Goal: Navigation & Orientation: Find specific page/section

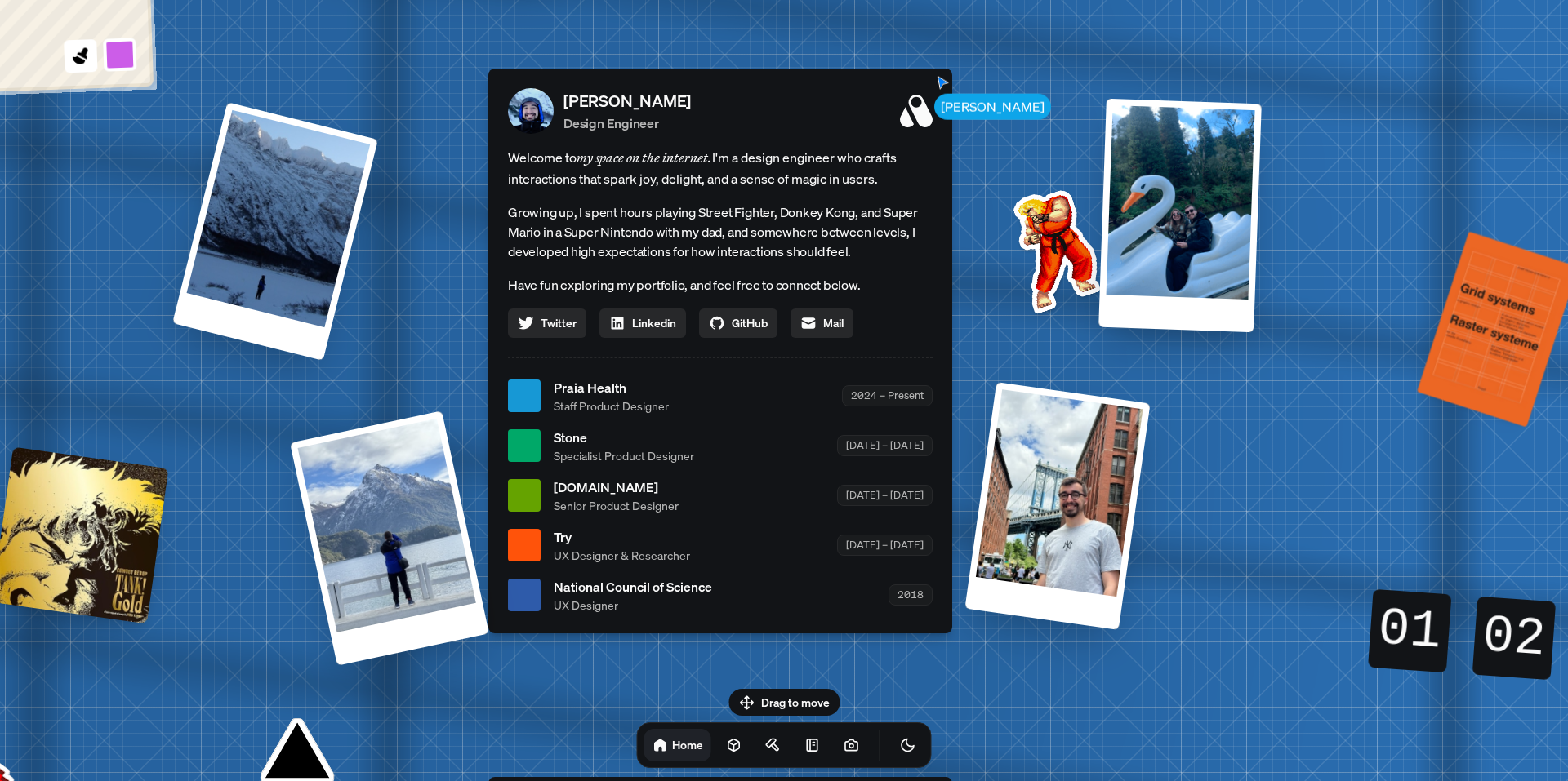
drag, startPoint x: 784, startPoint y: 212, endPoint x: 724, endPoint y: 223, distance: 61.0
click at [724, 222] on p "Growing up, I spent hours playing Street Fighter, Donkey Kong, and Super Mario …" at bounding box center [720, 231] width 425 height 59
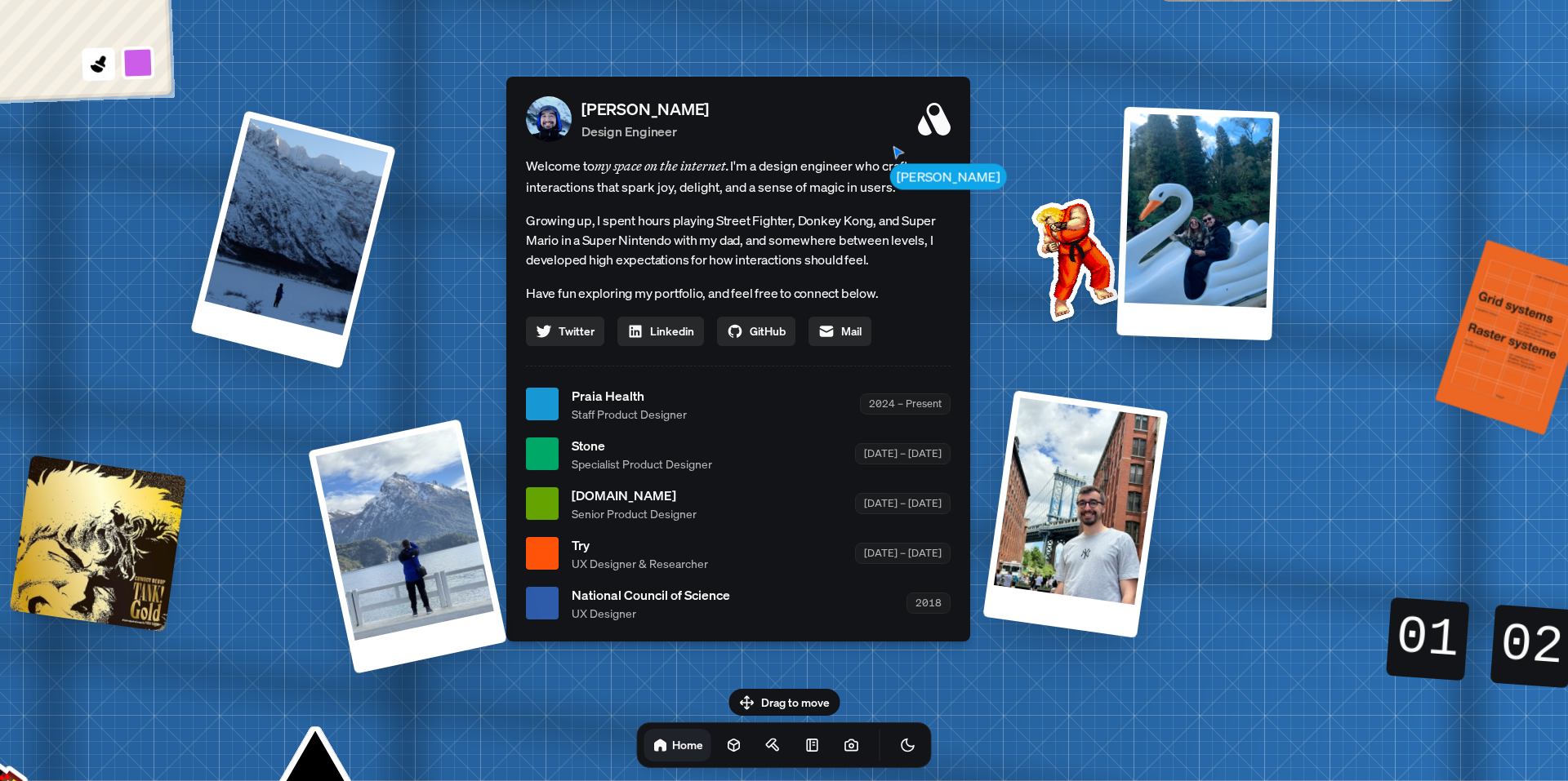
drag, startPoint x: 801, startPoint y: 227, endPoint x: 818, endPoint y: 231, distance: 17.5
click at [818, 231] on p "Growing up, I spent hours playing Street Fighter, Donkey Kong, and Super Mario …" at bounding box center [738, 240] width 425 height 59
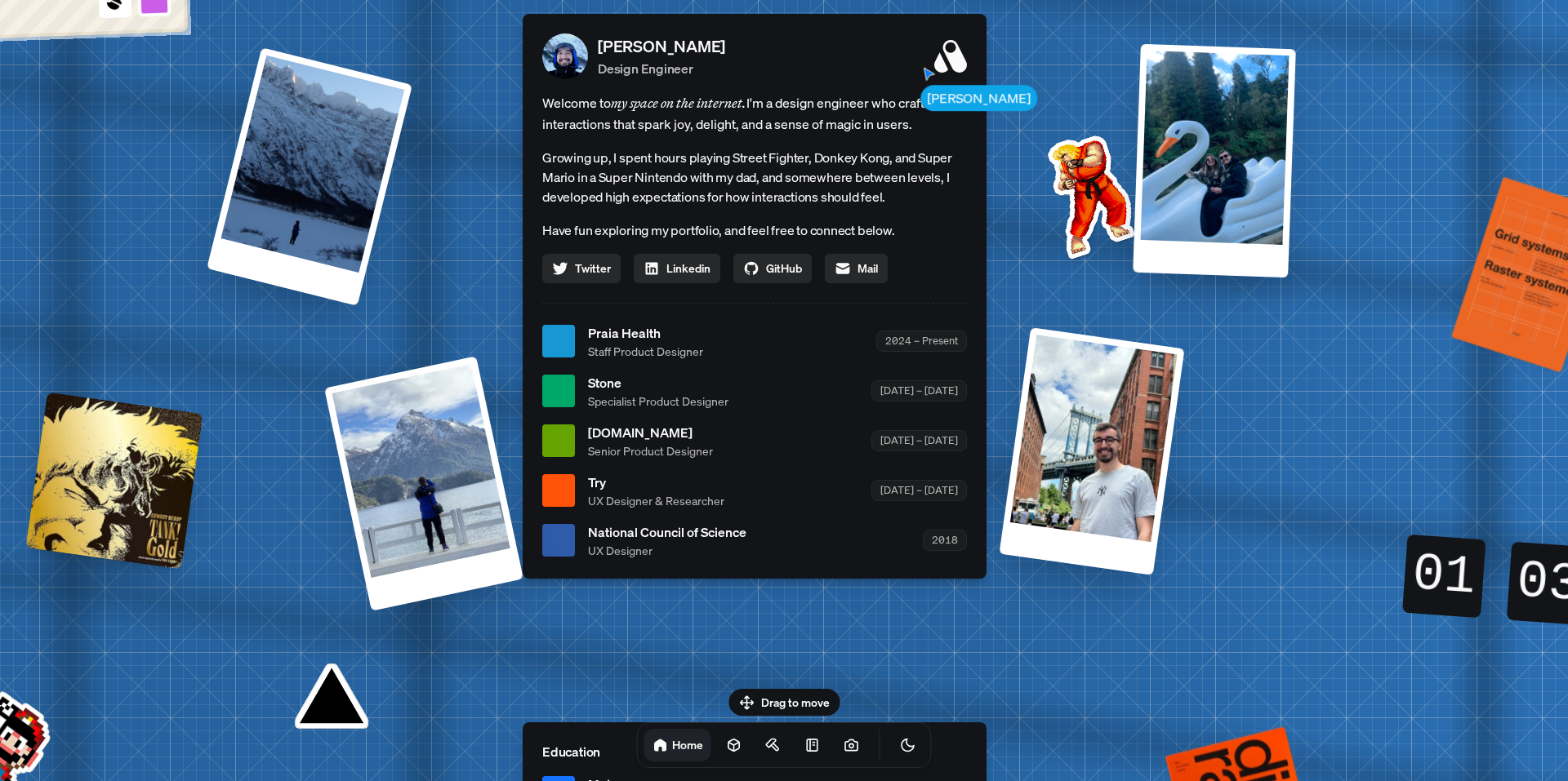
drag, startPoint x: 836, startPoint y: 526, endPoint x: 852, endPoint y: 483, distance: 45.9
click at [853, 482] on ul "Praia Health Staff Product Designer 2024 – Present Stone Specialist Product Des…" at bounding box center [754, 441] width 425 height 236
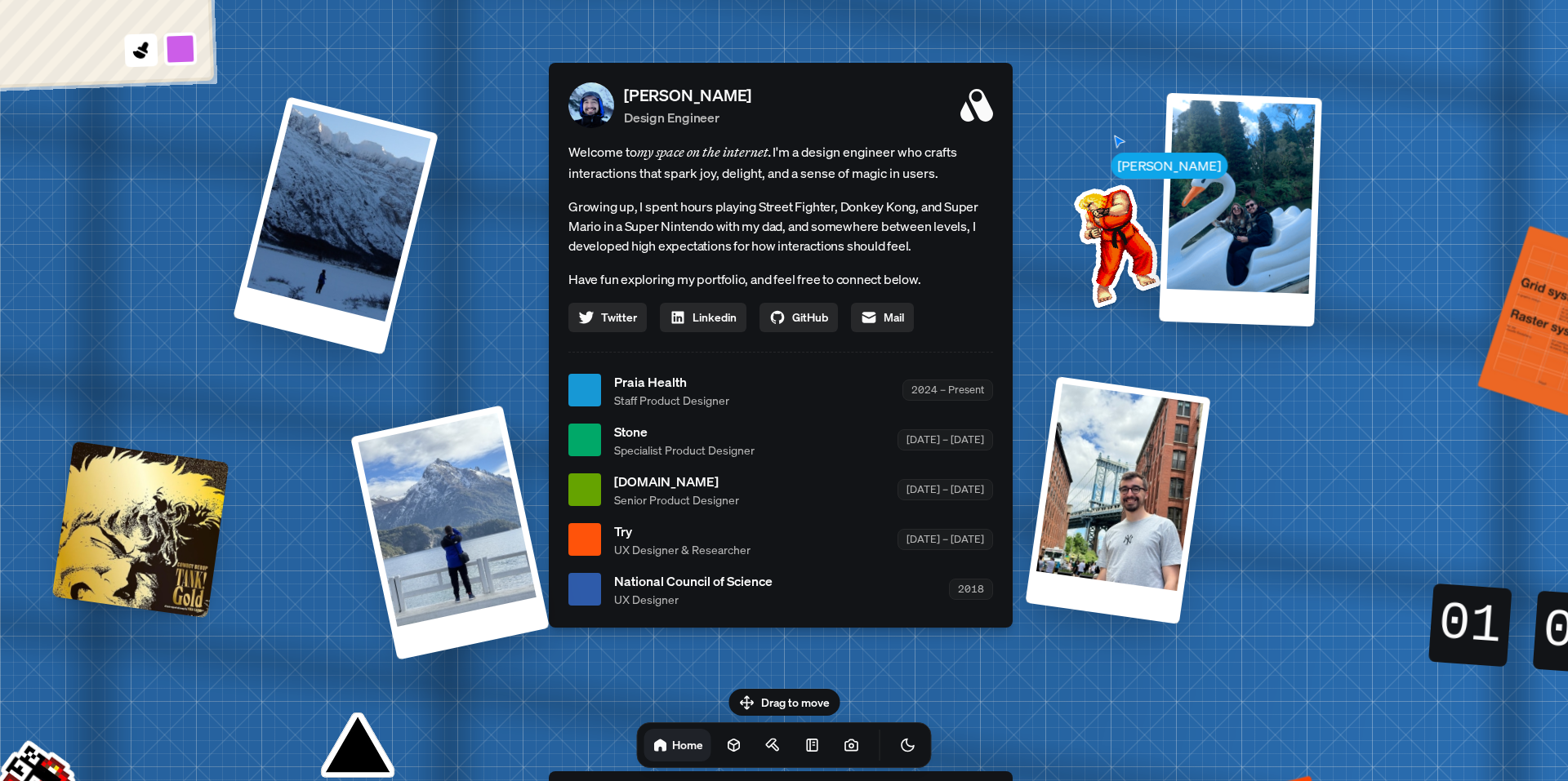
click at [1095, 244] on img at bounding box center [1114, 242] width 165 height 165
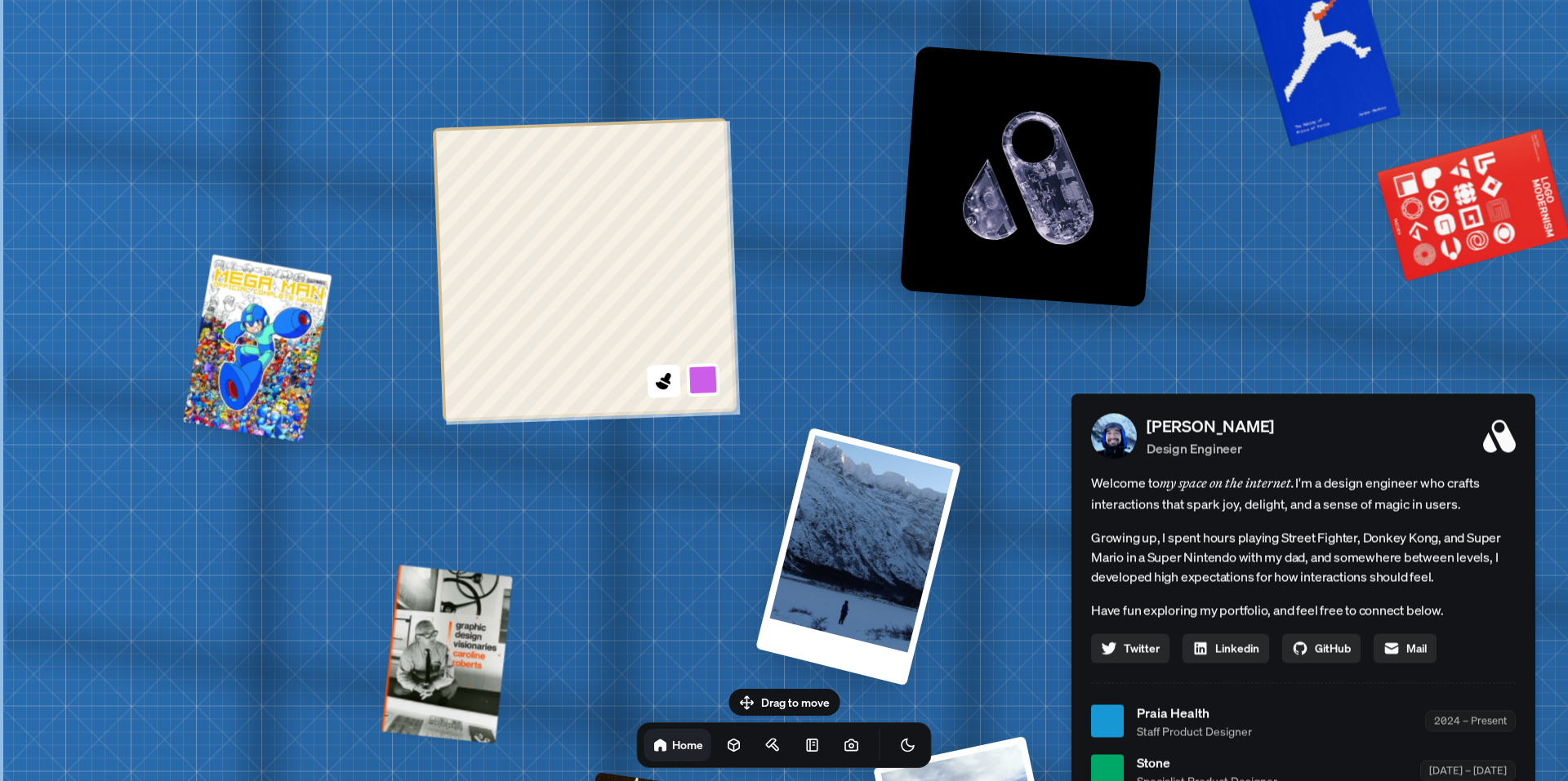
drag, startPoint x: 223, startPoint y: 363, endPoint x: 799, endPoint y: 504, distance: 593.0
click at [1016, 666] on div "[PERSON_NAME] [PERSON_NAME] Design Engineer Welcome to my space on the internet…" at bounding box center [1307, 722] width 2443 height 2139
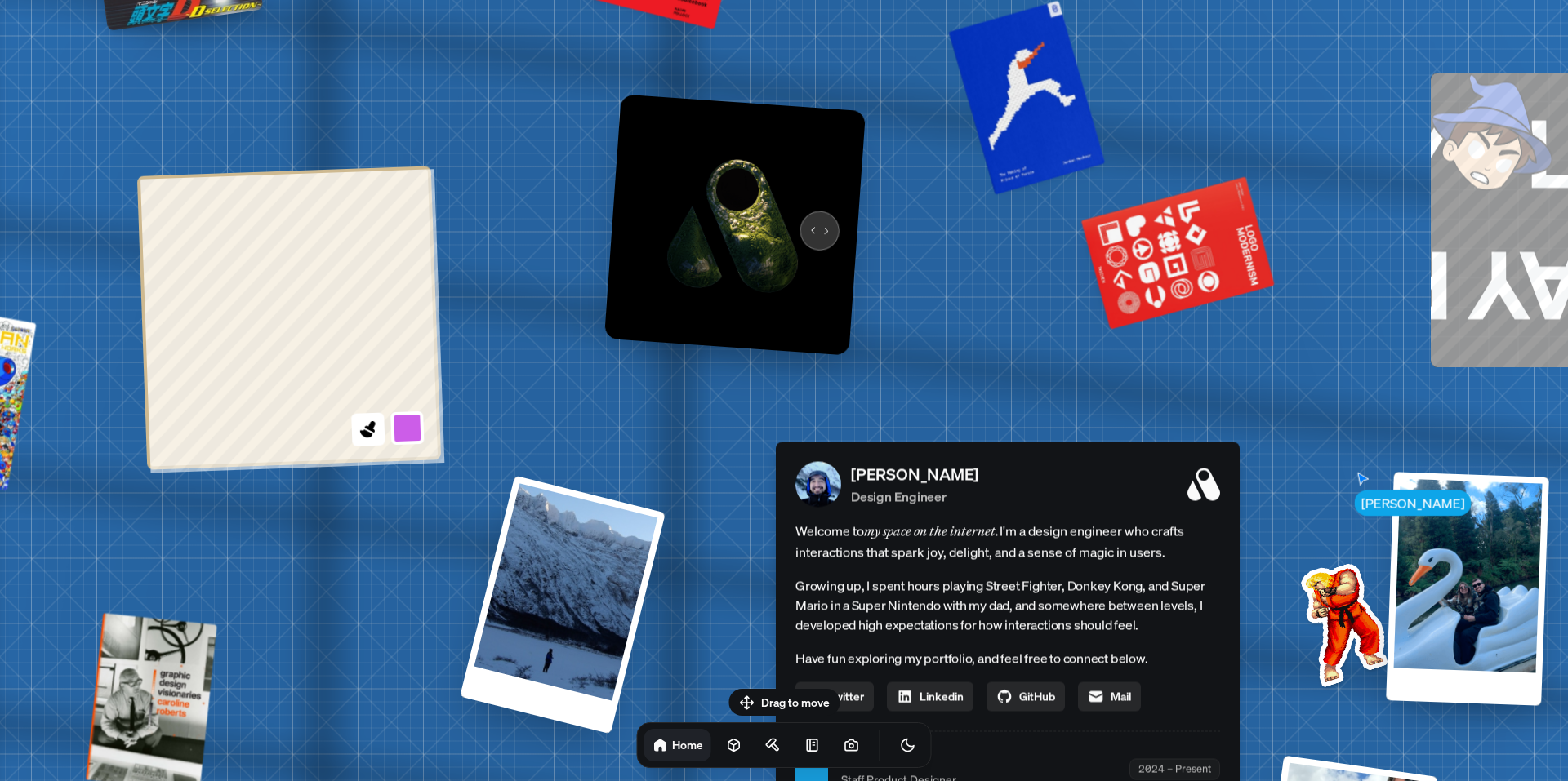
drag, startPoint x: 1100, startPoint y: 191, endPoint x: 812, endPoint y: 217, distance: 289.2
click at [812, 217] on img at bounding box center [735, 225] width 261 height 261
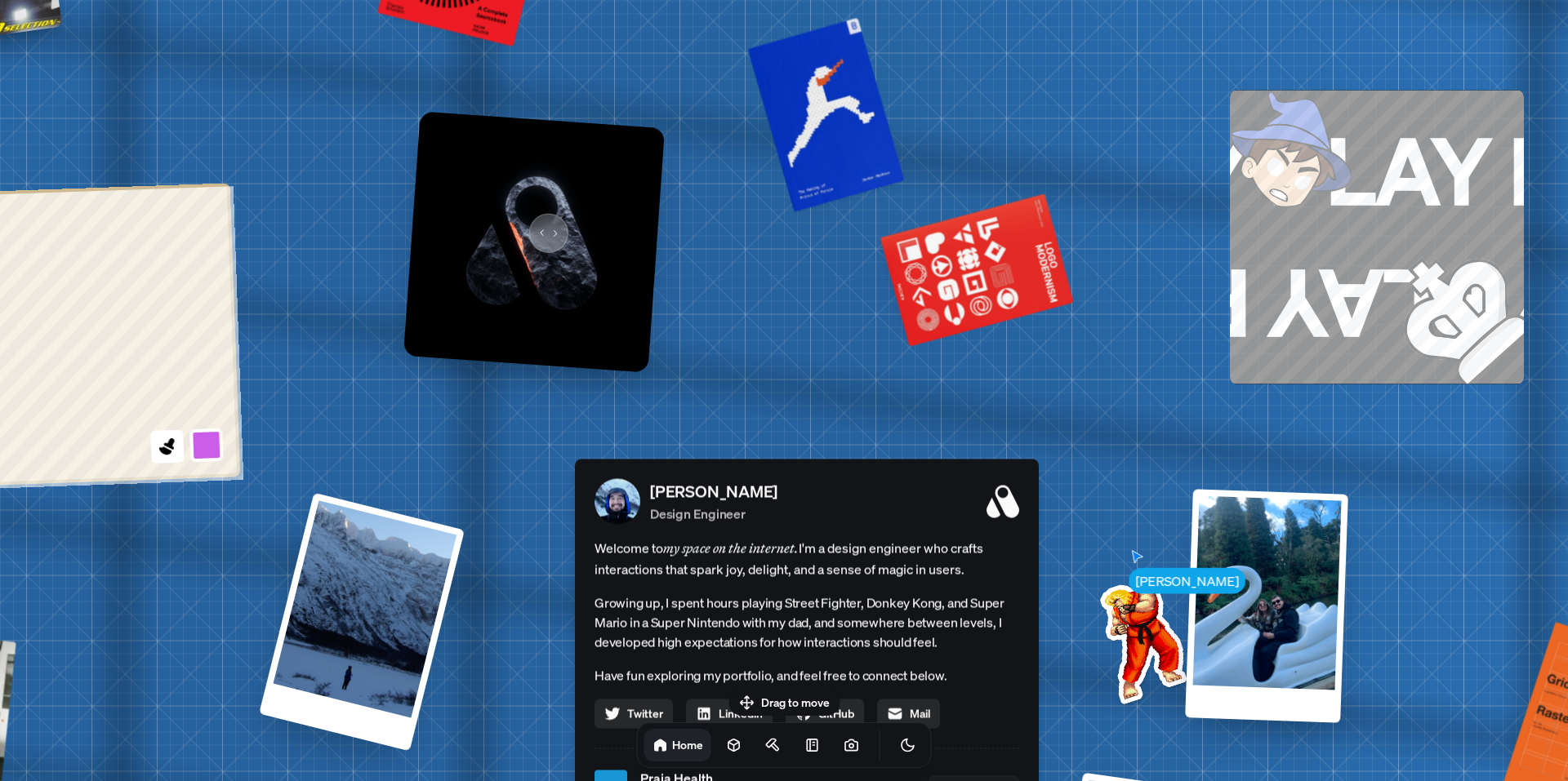
drag, startPoint x: 725, startPoint y: 208, endPoint x: 538, endPoint y: 225, distance: 187.8
click at [538, 225] on img at bounding box center [534, 242] width 261 height 261
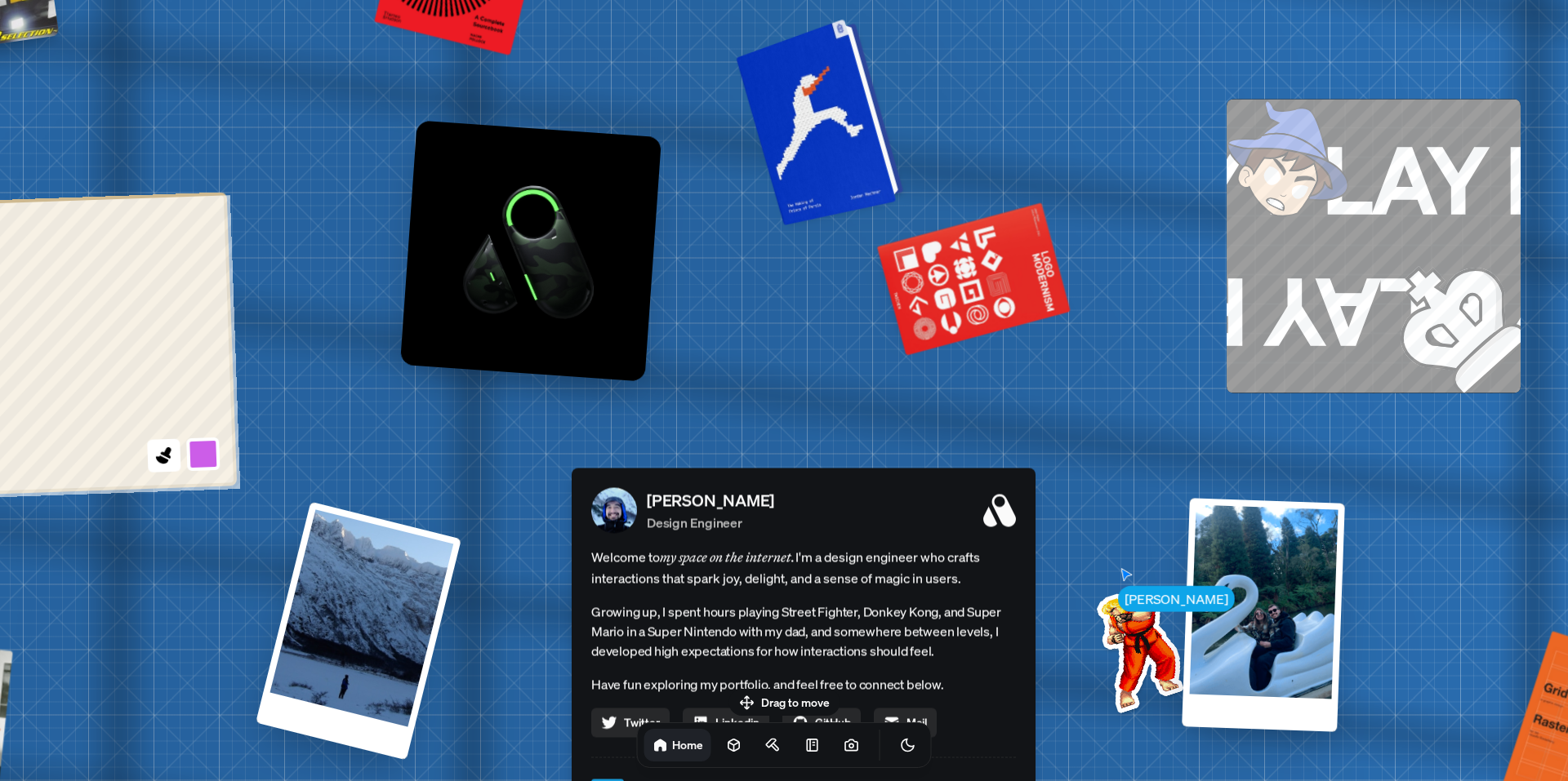
drag, startPoint x: 833, startPoint y: 117, endPoint x: 793, endPoint y: 179, distance: 73.8
click at [793, 179] on div at bounding box center [822, 120] width 155 height 199
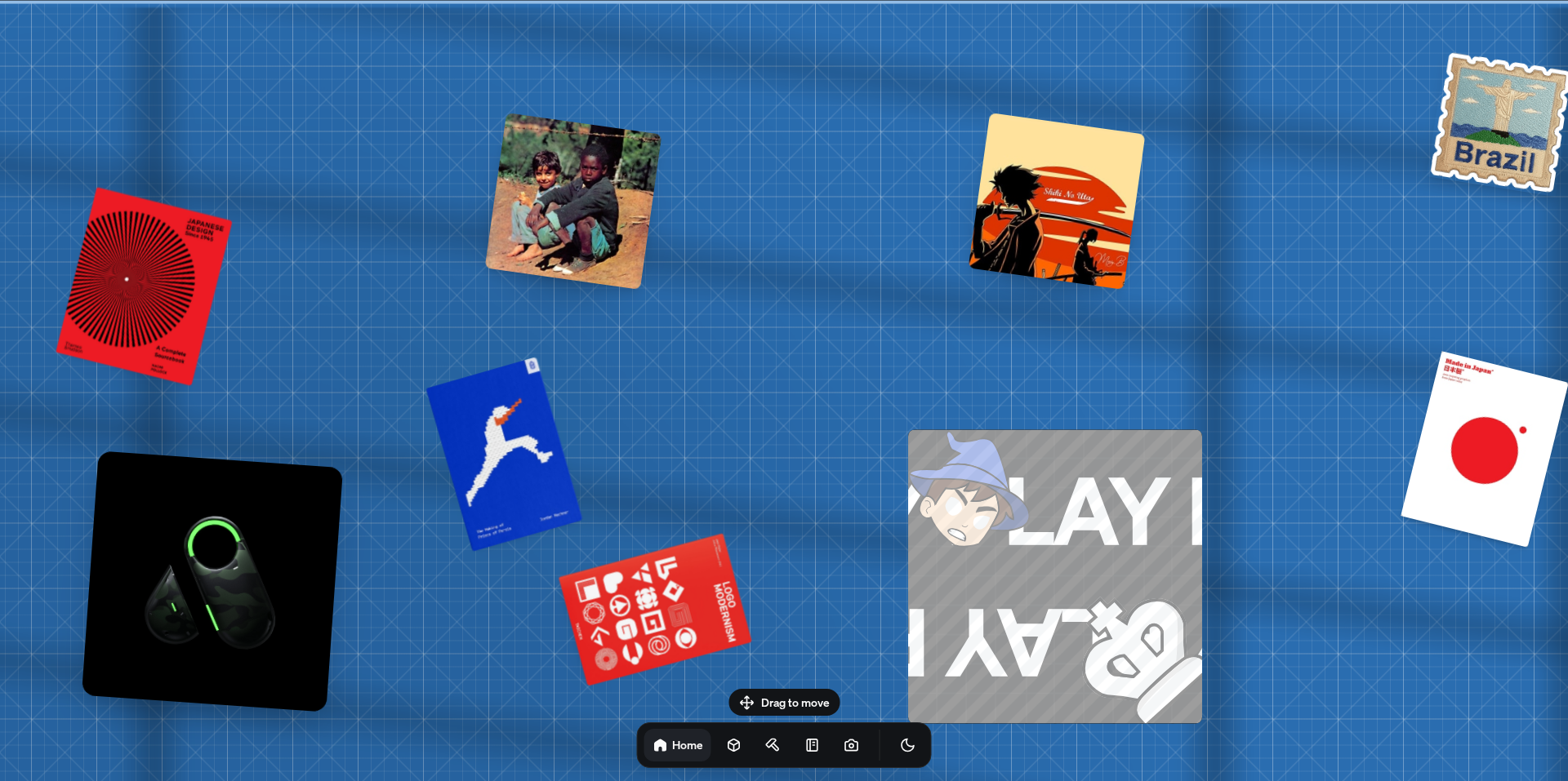
drag, startPoint x: 790, startPoint y: 173, endPoint x: 759, endPoint y: 295, distance: 125.9
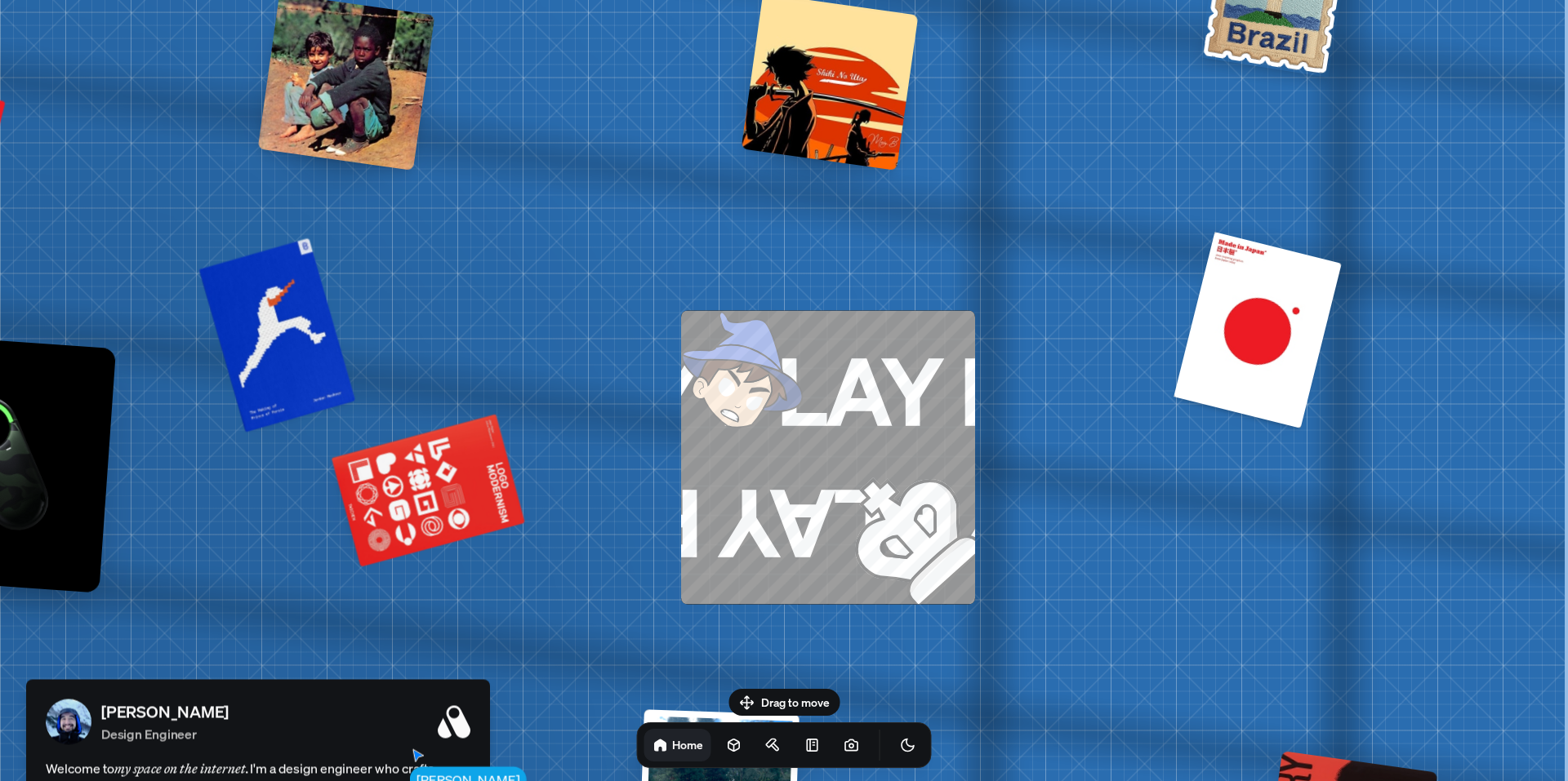
drag, startPoint x: 1127, startPoint y: 332, endPoint x: 626, endPoint y: 243, distance: 508.8
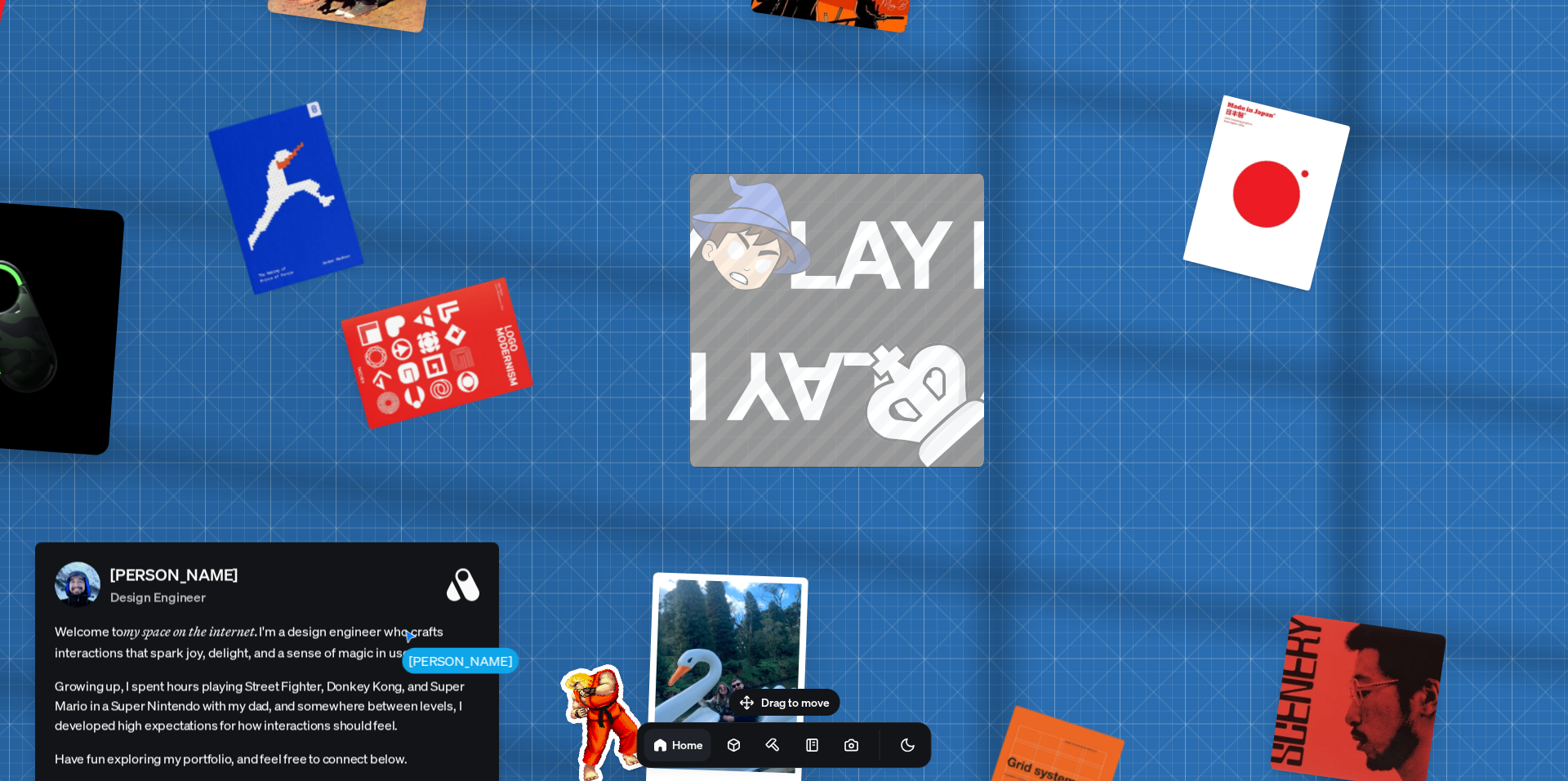
drag, startPoint x: 1146, startPoint y: 659, endPoint x: 1162, endPoint y: 229, distance: 430.3
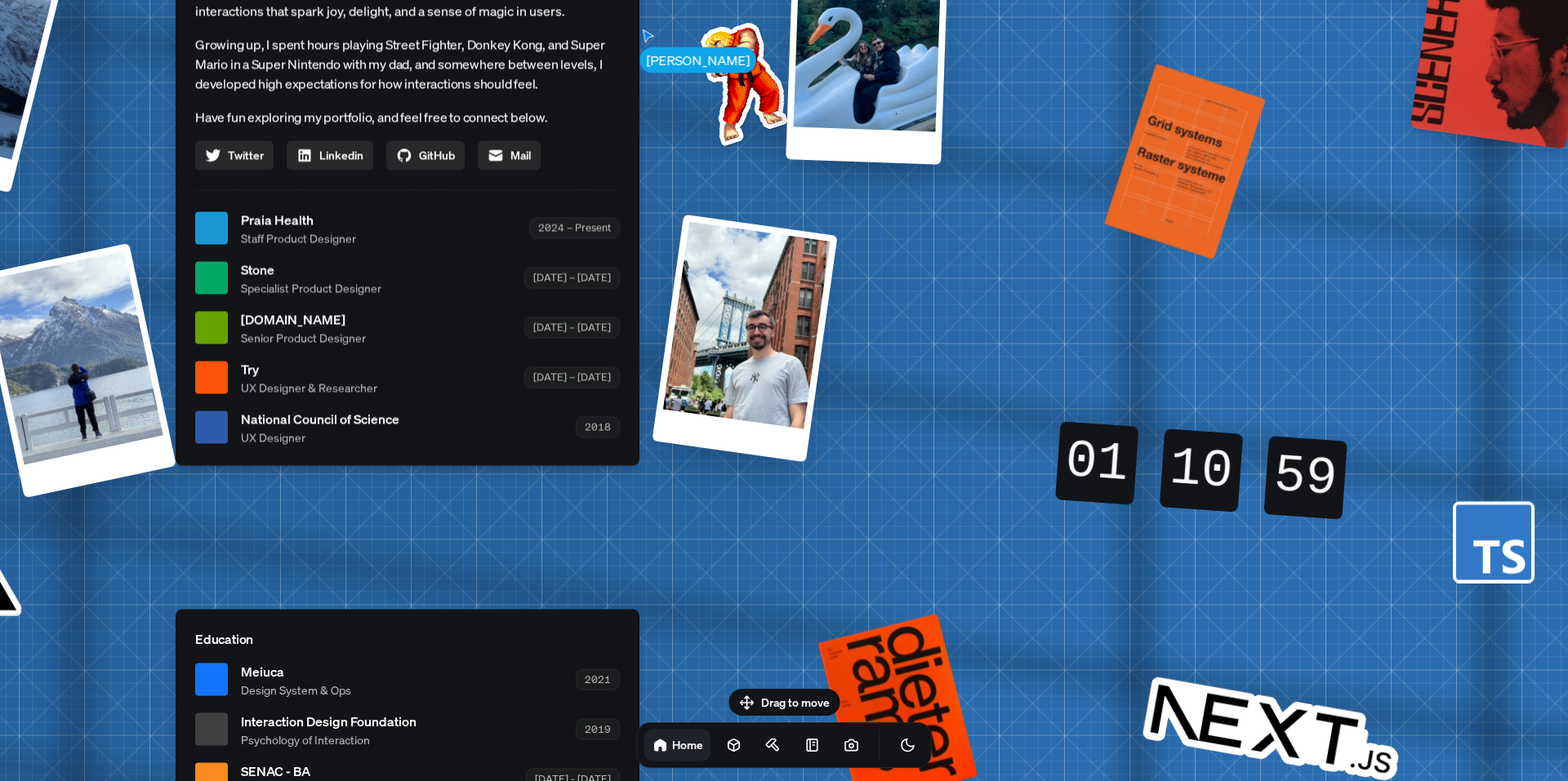
drag, startPoint x: 1239, startPoint y: 300, endPoint x: 1366, endPoint y: 110, distance: 228.5
click at [1345, 122] on div "[PERSON_NAME] [PERSON_NAME] Design Engineer Welcome to my space on the internet…" at bounding box center [410, 228] width 2443 height 2139
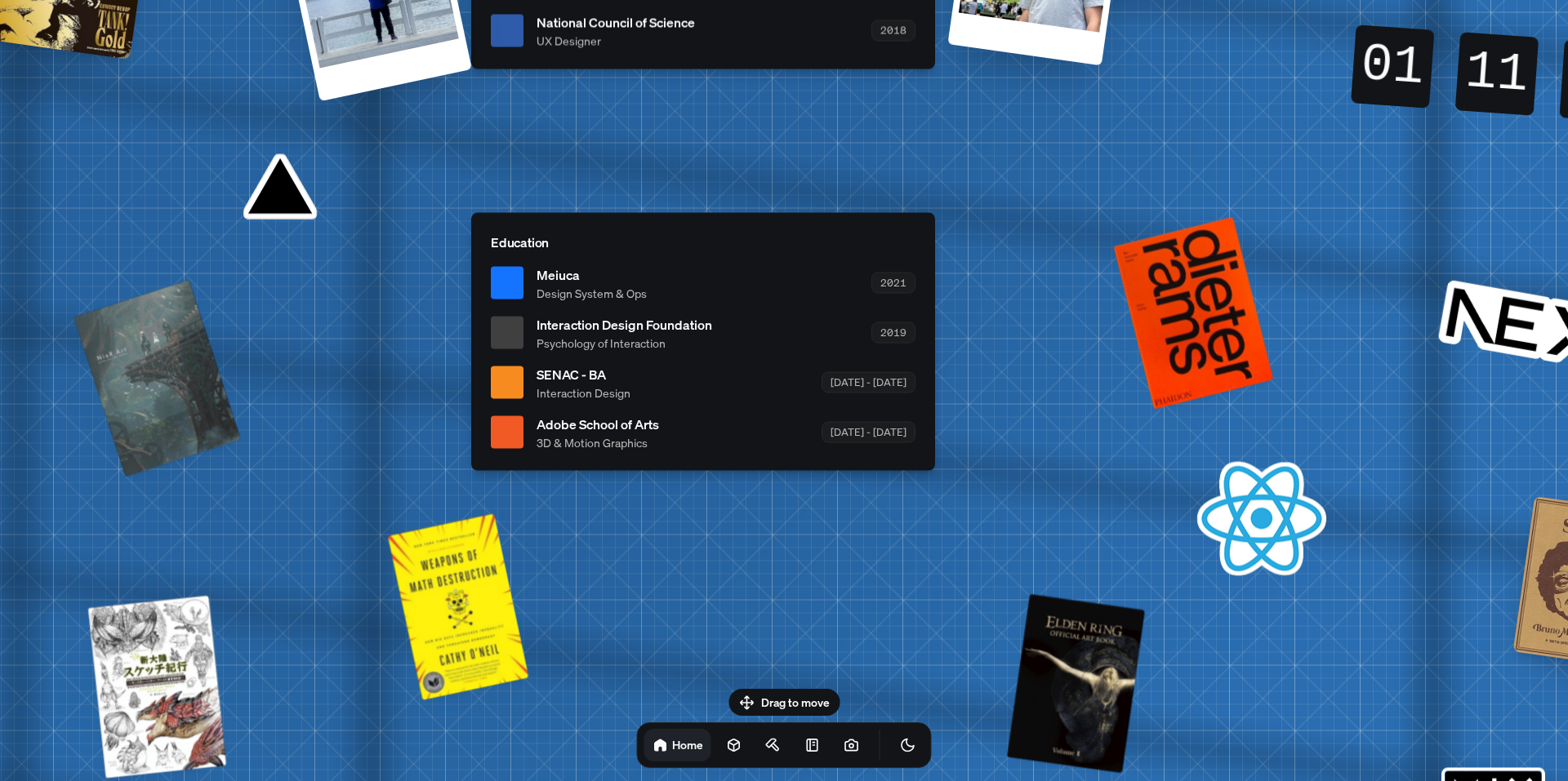
drag, startPoint x: 1052, startPoint y: 574, endPoint x: 1312, endPoint y: 263, distance: 405.4
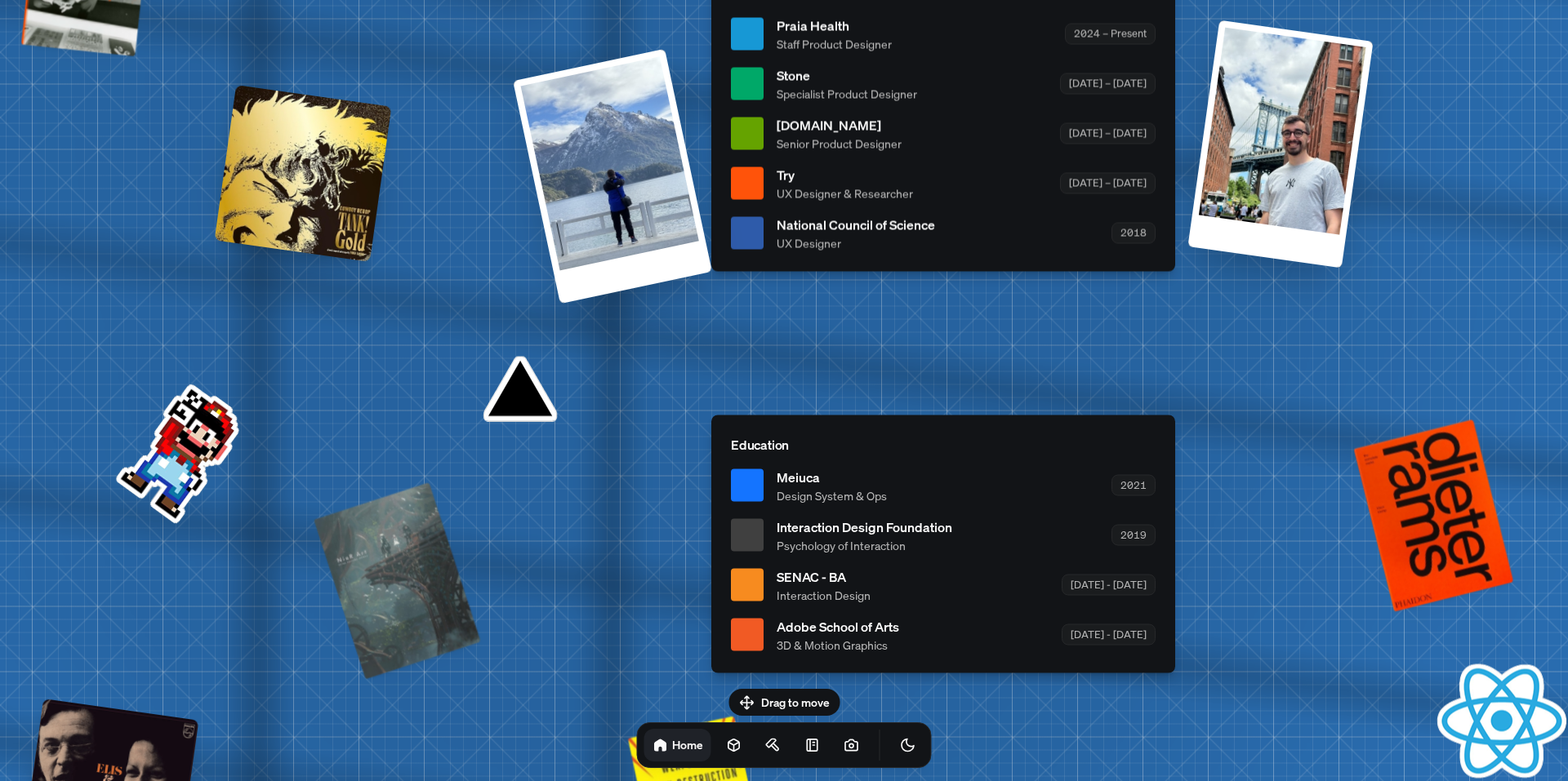
drag, startPoint x: 428, startPoint y: 460, endPoint x: 655, endPoint y: 666, distance: 306.5
click at [655, 666] on div "[PERSON_NAME] [PERSON_NAME] Design Engineer Welcome to my space on the internet…" at bounding box center [947, 34] width 2443 height 2139
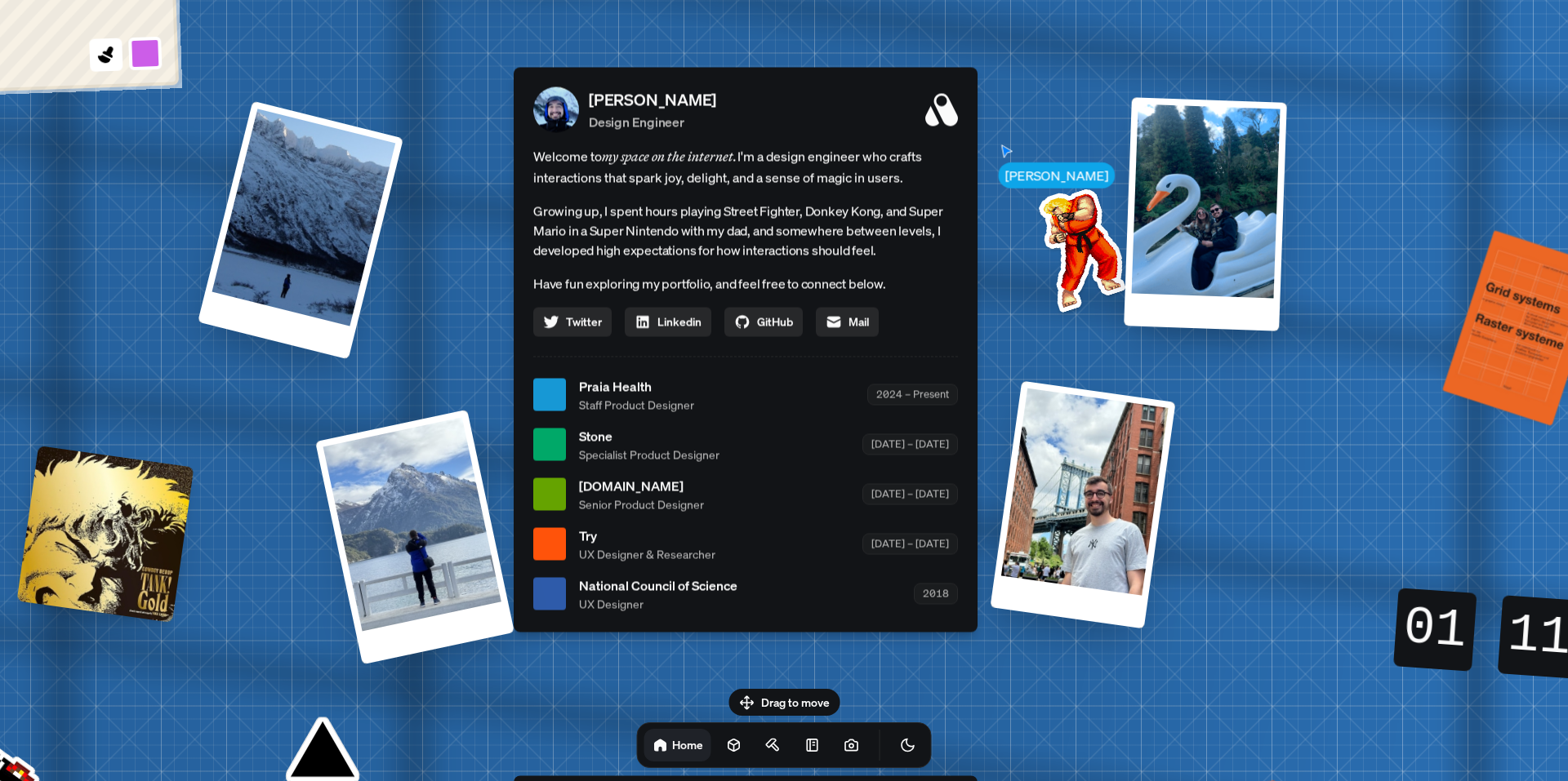
drag, startPoint x: 1102, startPoint y: 346, endPoint x: 906, endPoint y: 586, distance: 309.9
click at [915, 599] on div "2018" at bounding box center [936, 593] width 45 height 20
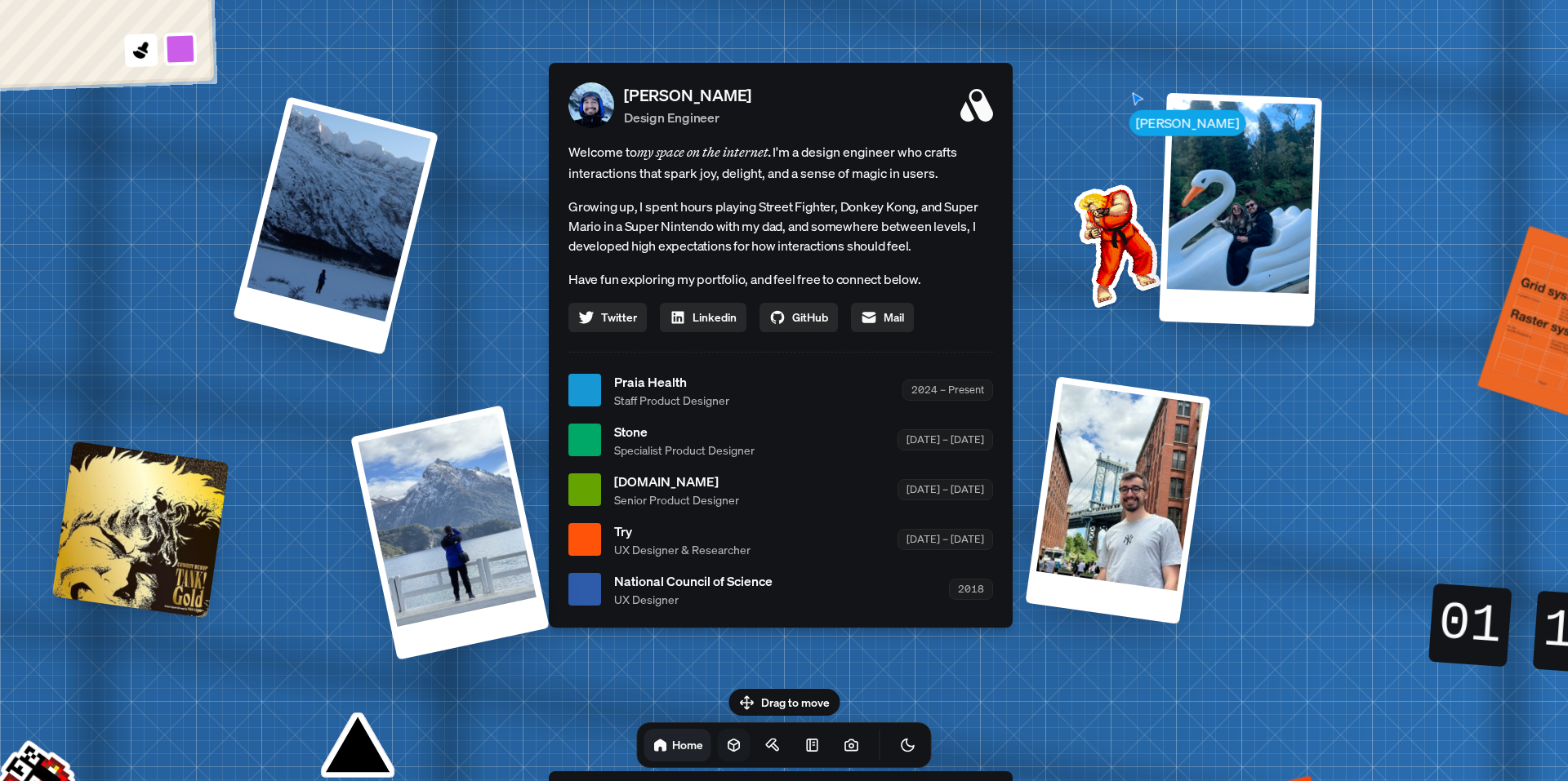
click at [726, 739] on icon at bounding box center [734, 745] width 16 height 16
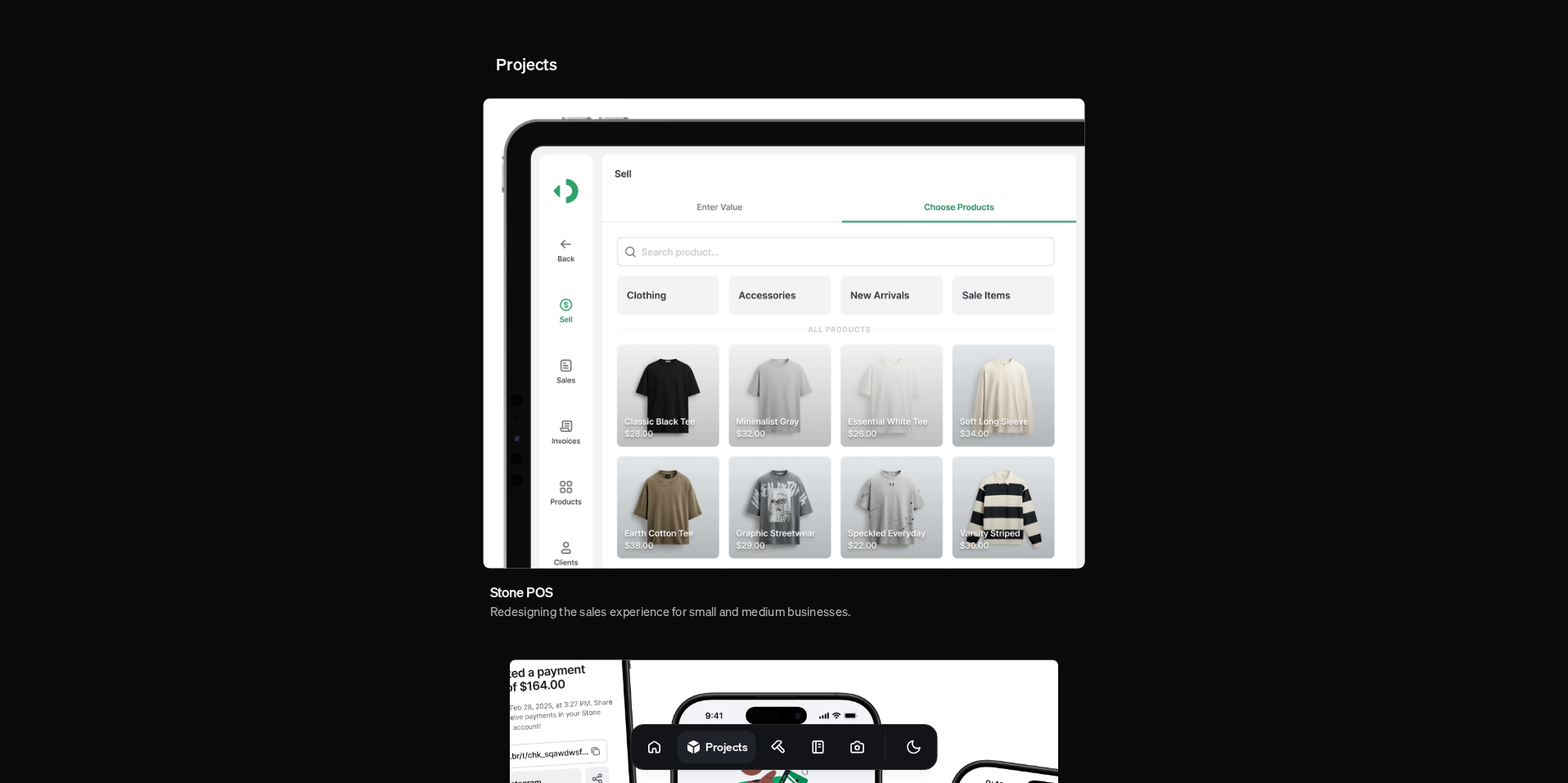
click at [751, 352] on img at bounding box center [784, 333] width 602 height 471
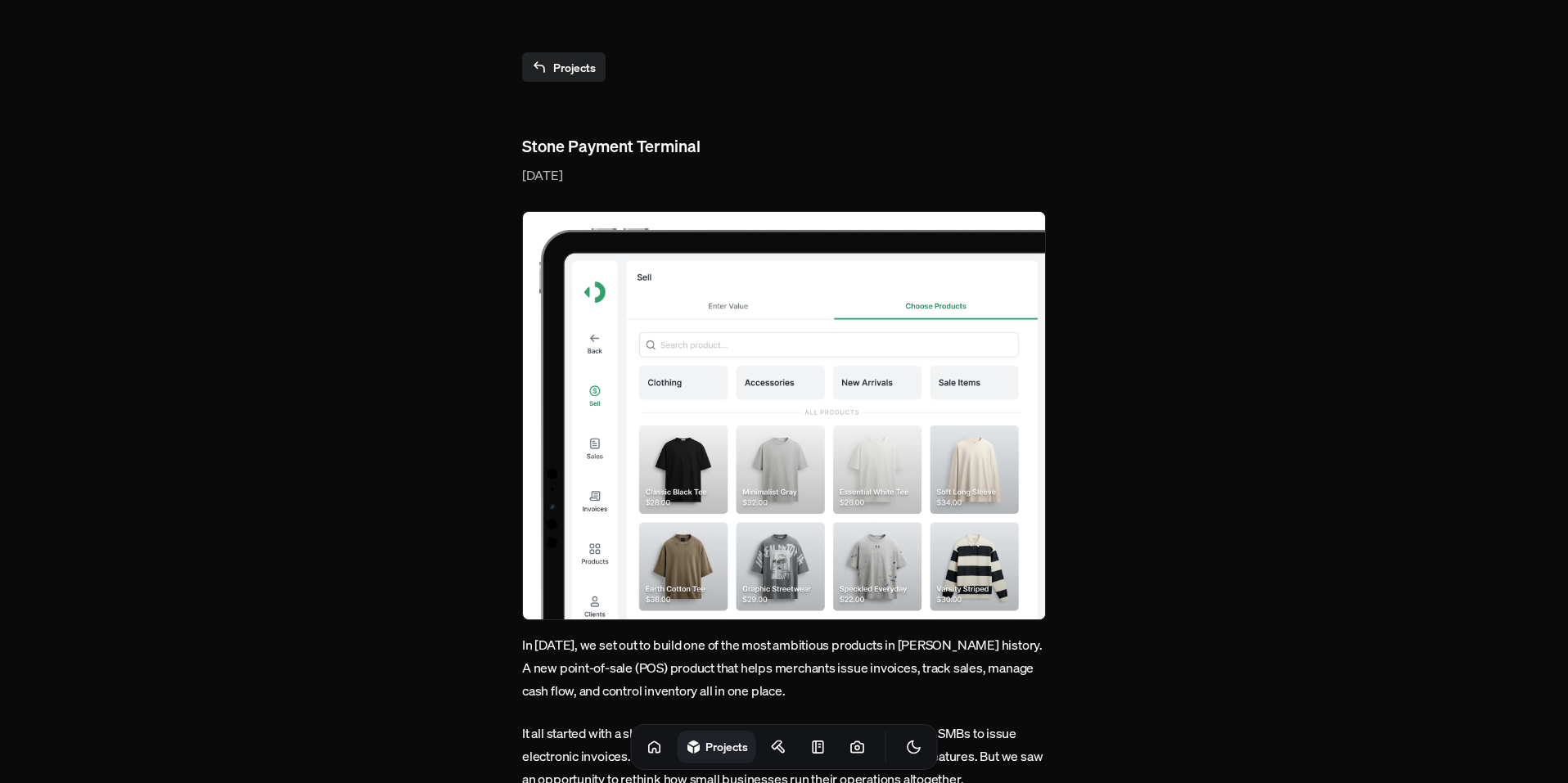
click at [582, 80] on link "Projects" at bounding box center [564, 67] width 83 height 29
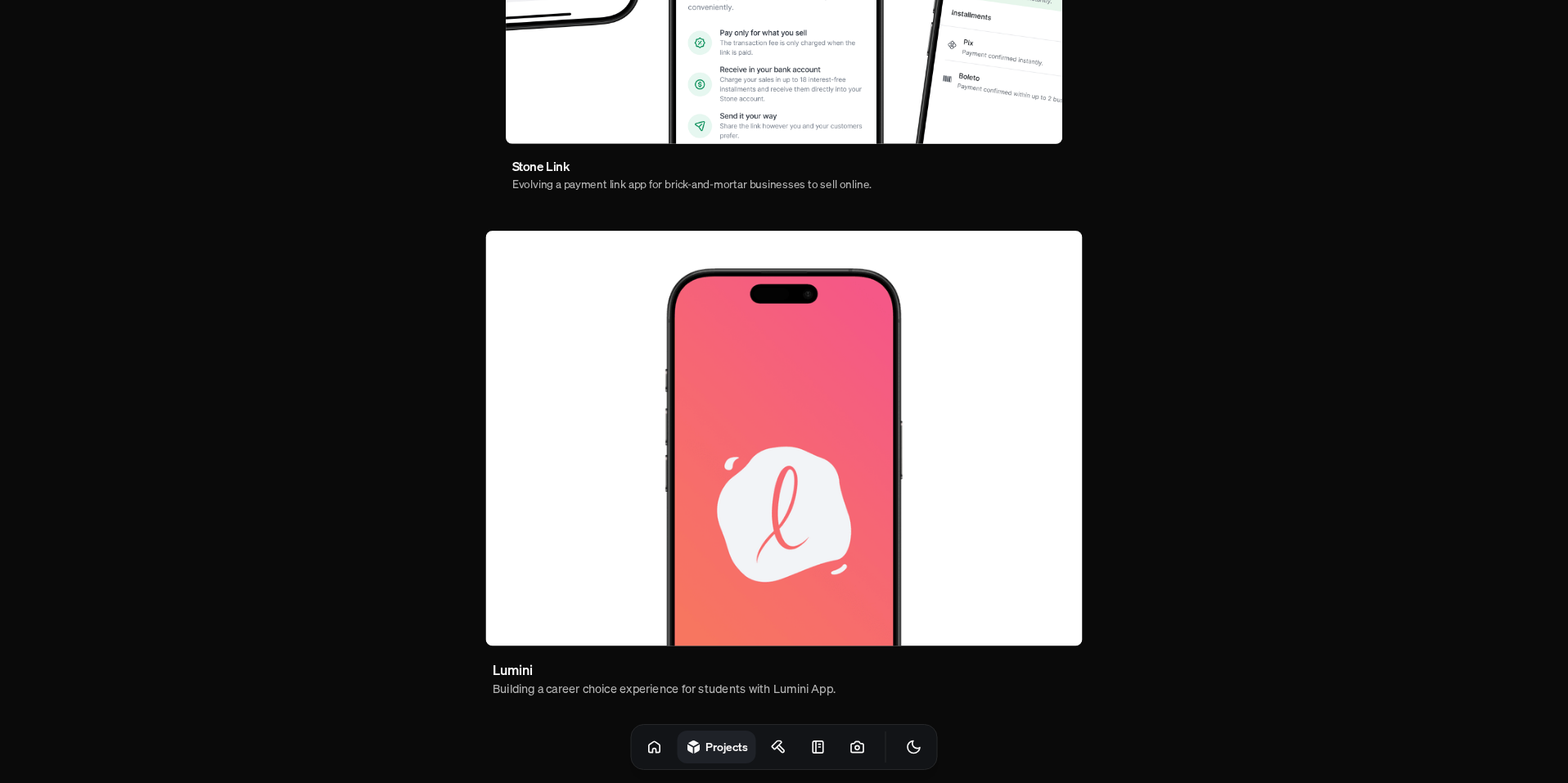
scroll to position [904, 0]
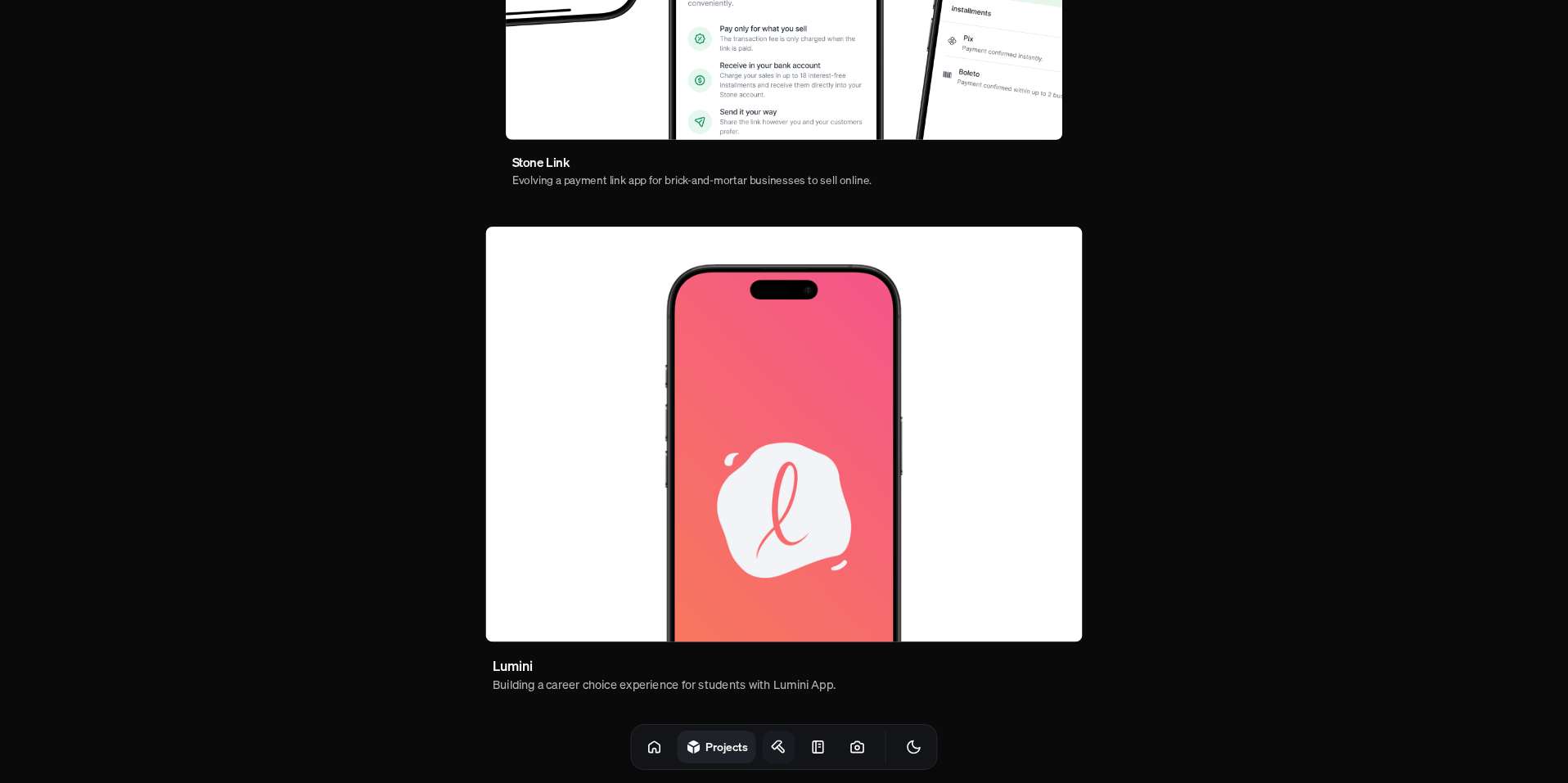
click at [763, 739] on link at bounding box center [779, 747] width 33 height 33
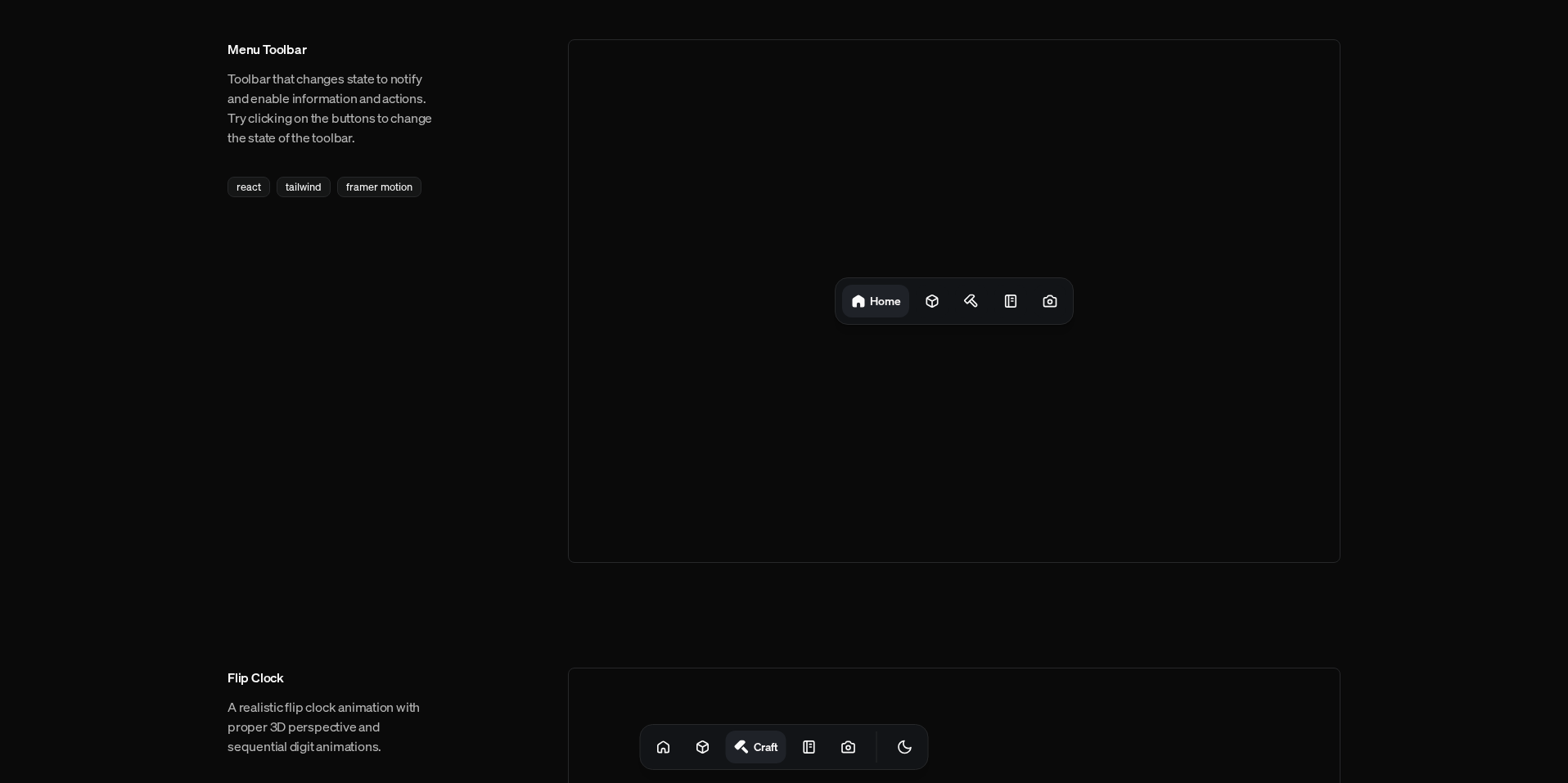
click at [759, 759] on link "Craft" at bounding box center [756, 747] width 60 height 33
click at [801, 754] on icon at bounding box center [809, 747] width 16 height 16
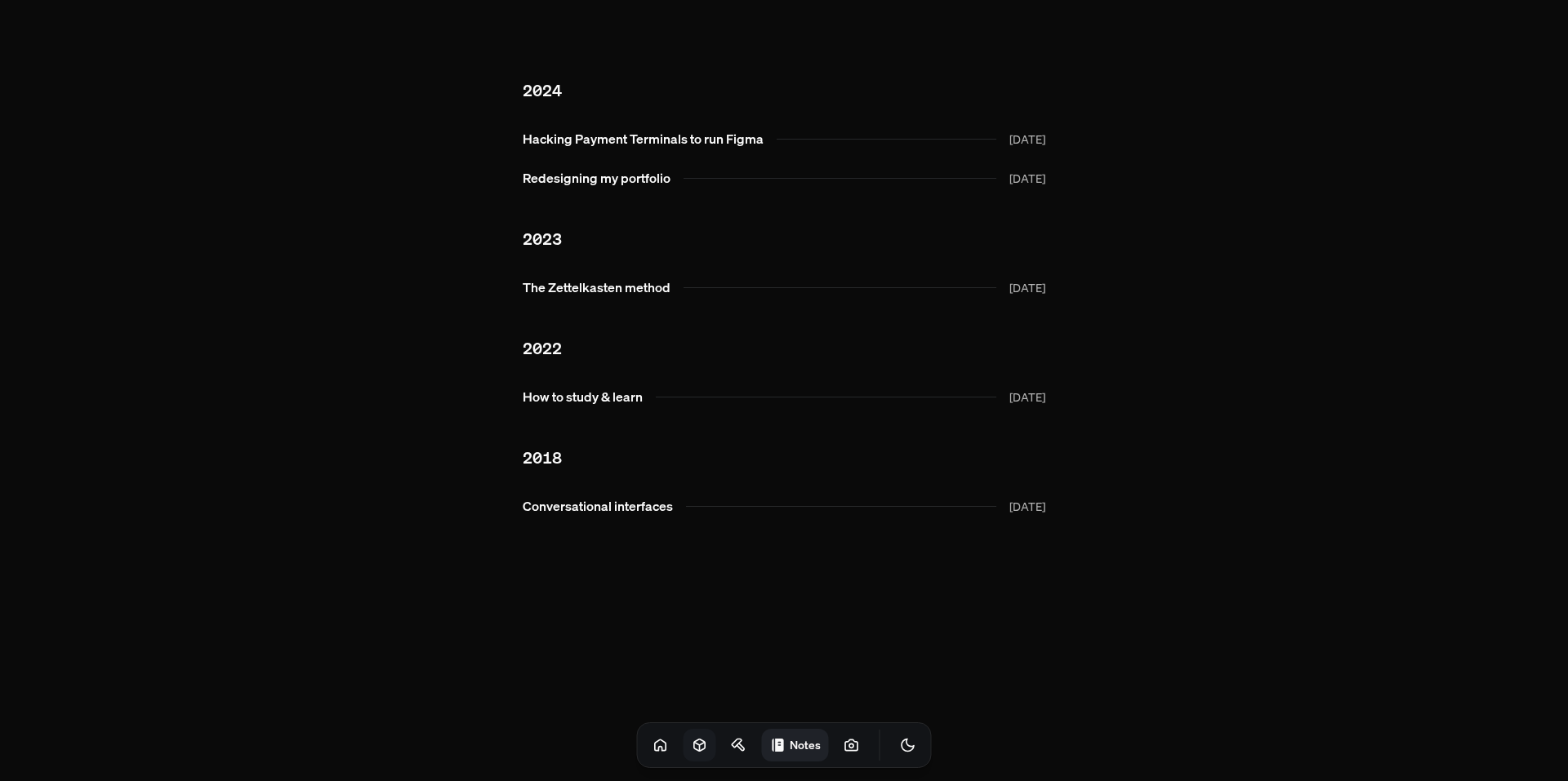
click at [688, 731] on link at bounding box center [700, 745] width 33 height 33
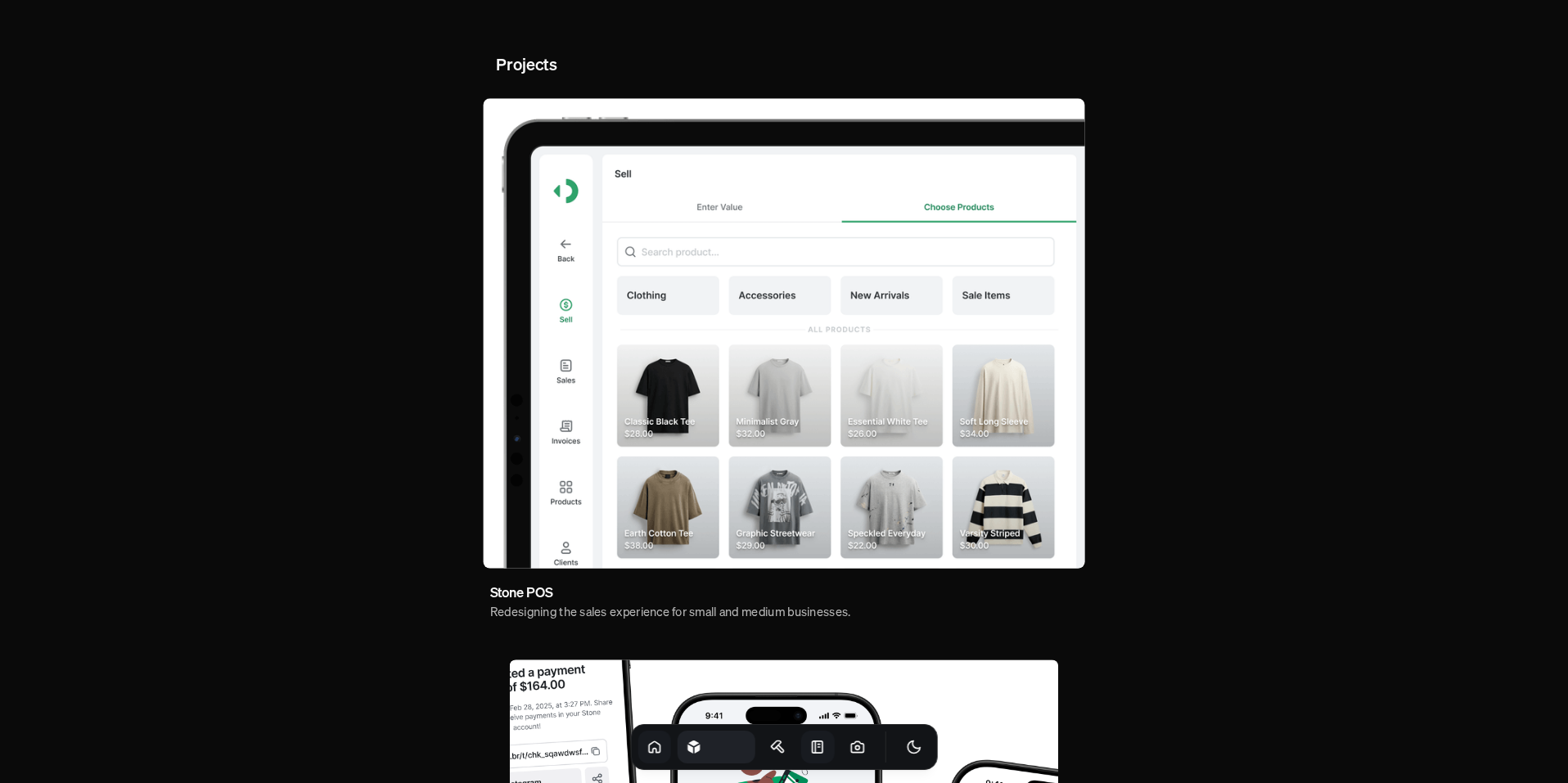
click at [646, 744] on icon at bounding box center [654, 747] width 16 height 16
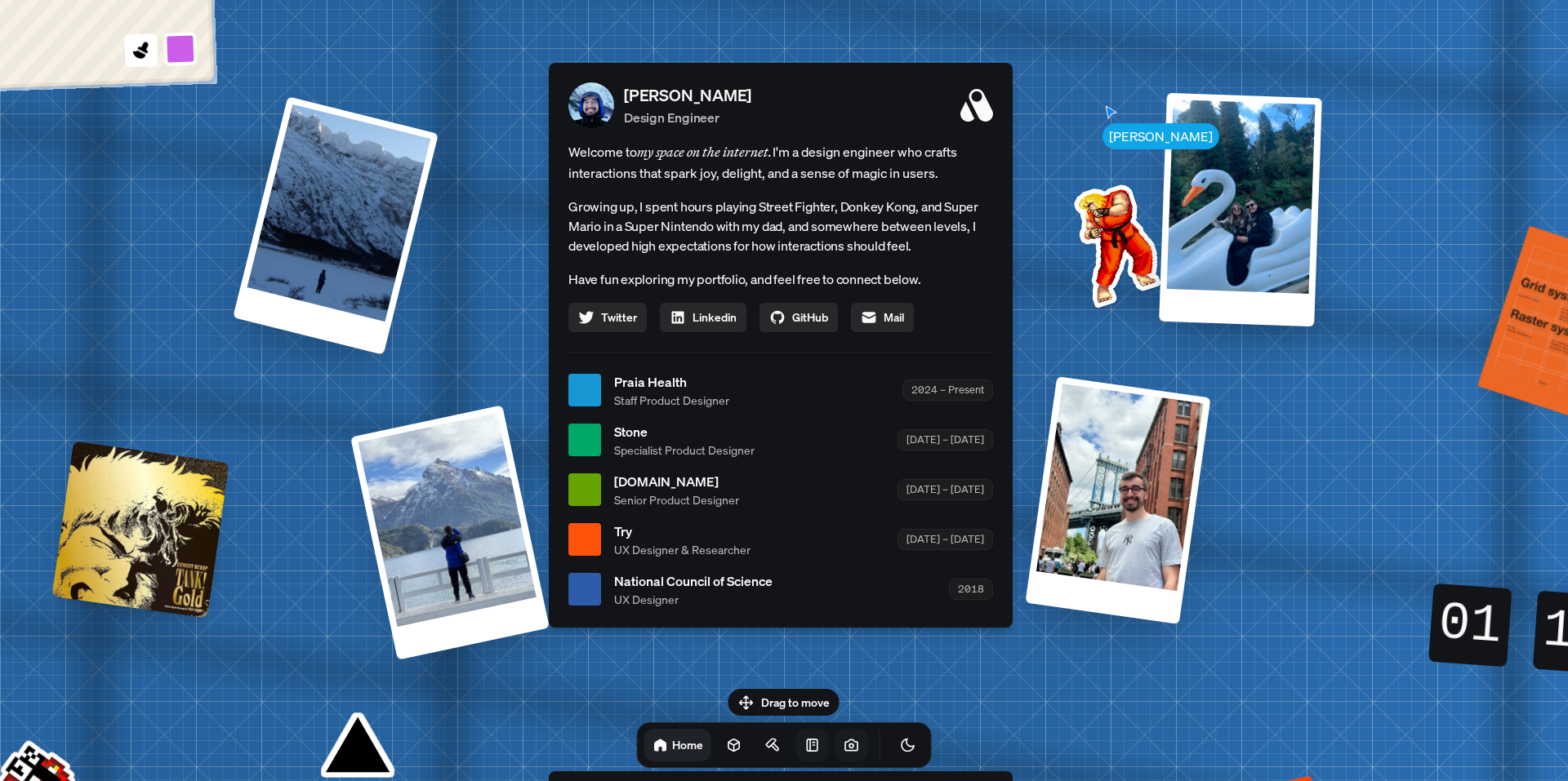
click at [845, 742] on icon at bounding box center [851, 744] width 13 height 11
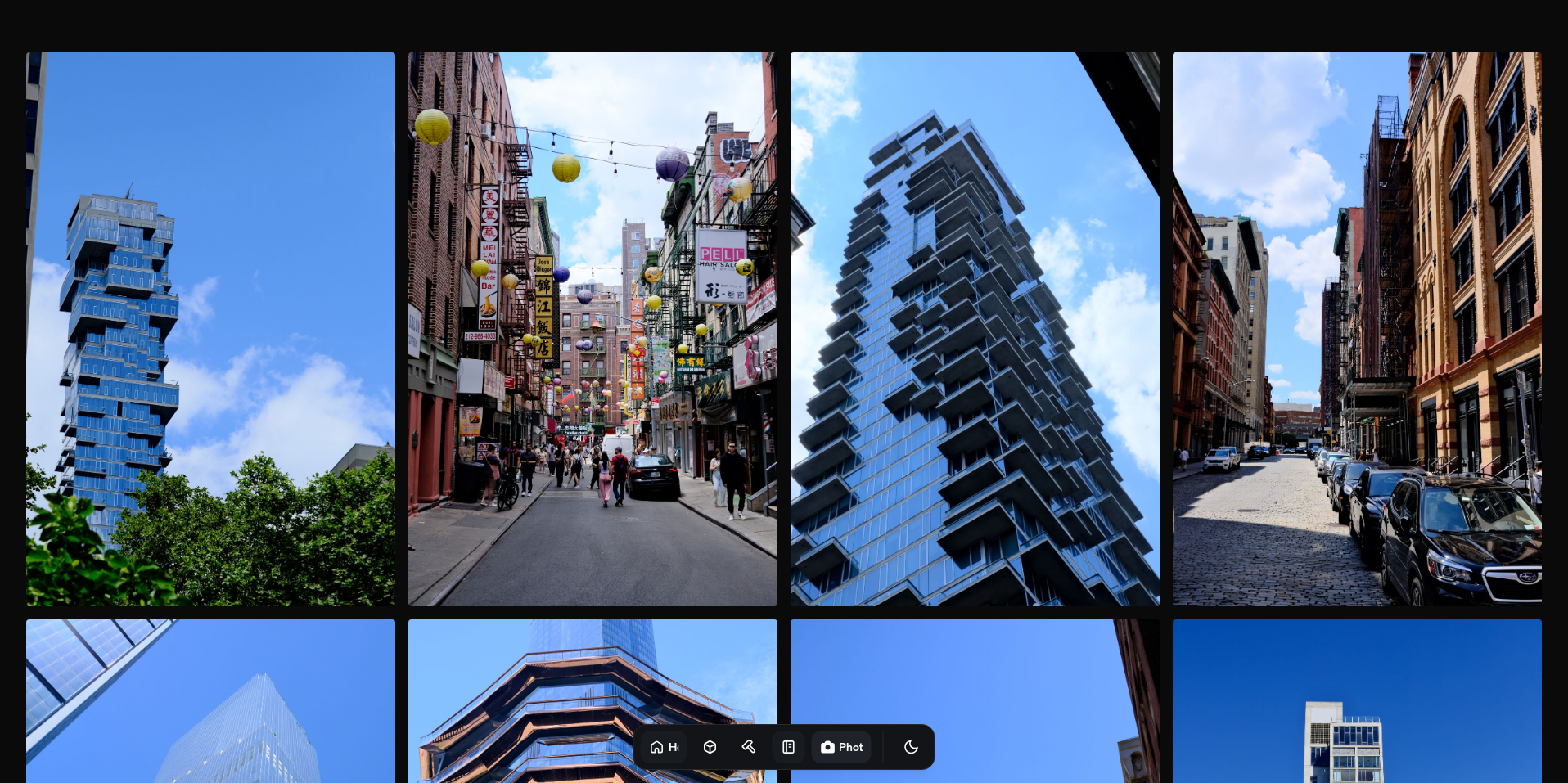
drag, startPoint x: 780, startPoint y: 744, endPoint x: 768, endPoint y: 744, distance: 12.0
click at [777, 744] on div "Home Photos" at bounding box center [784, 747] width 302 height 46
click at [762, 738] on link at bounding box center [775, 747] width 33 height 33
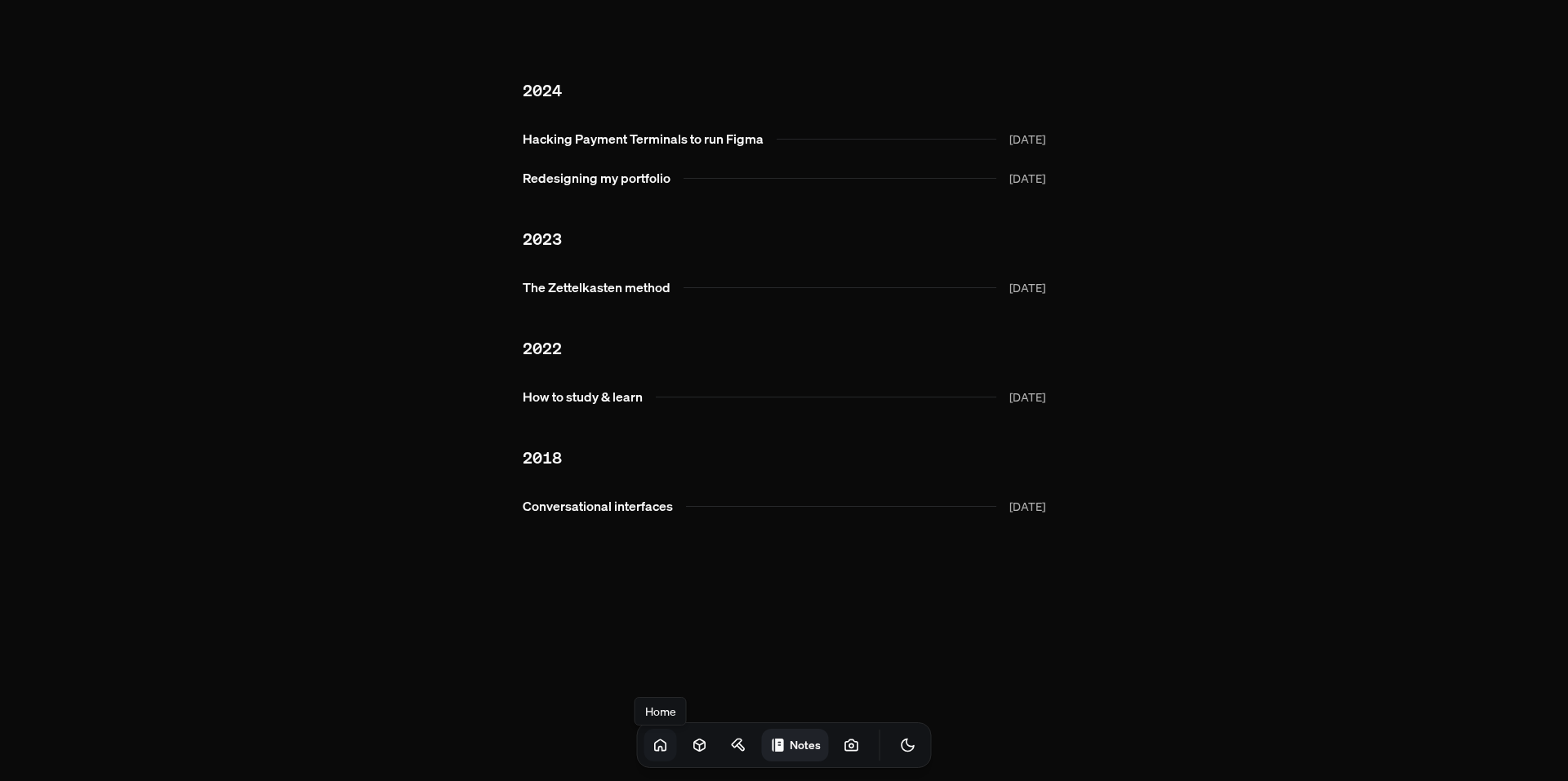
click at [645, 730] on link at bounding box center [661, 745] width 33 height 33
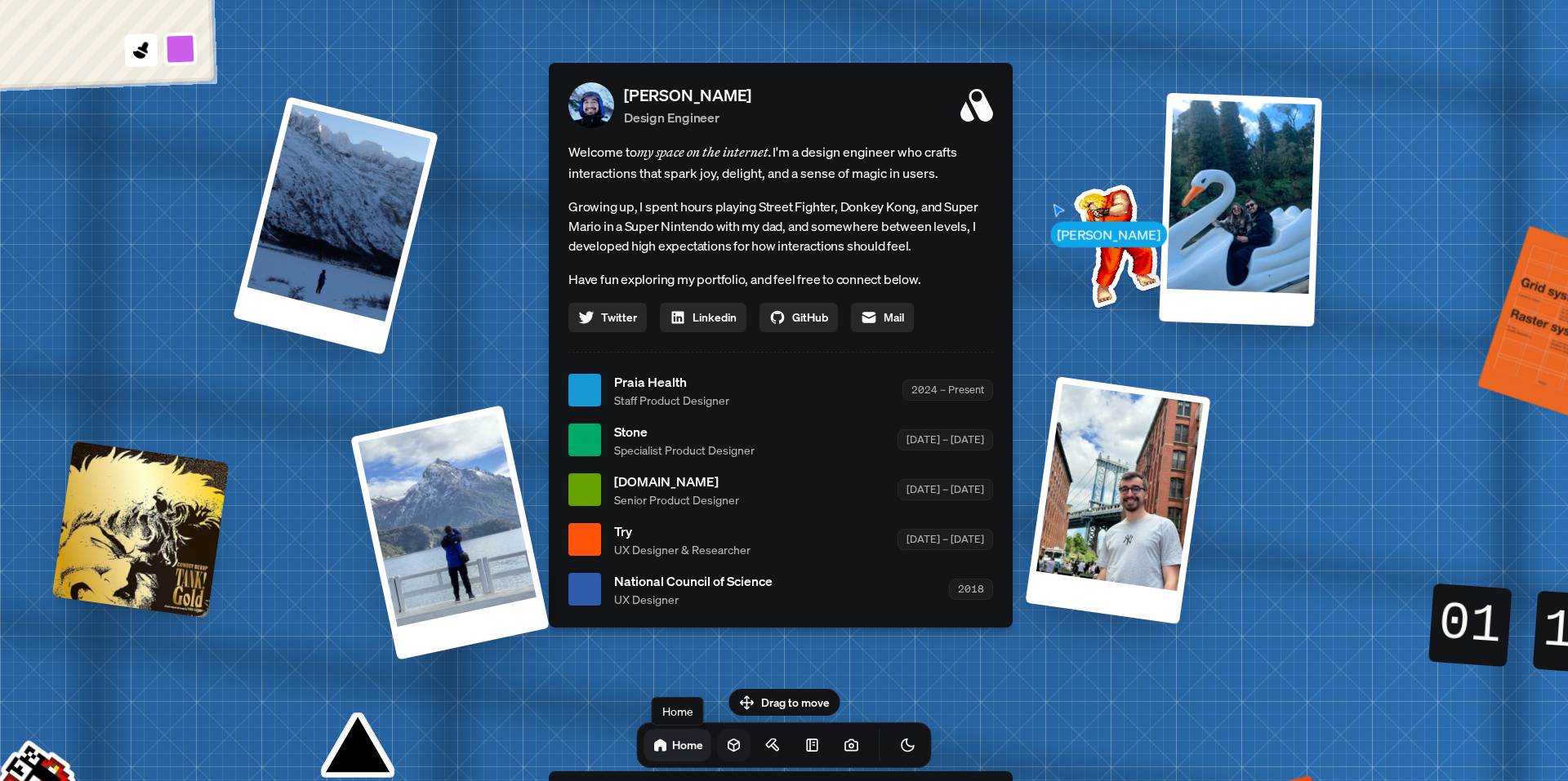
click at [725, 739] on link at bounding box center [735, 745] width 33 height 33
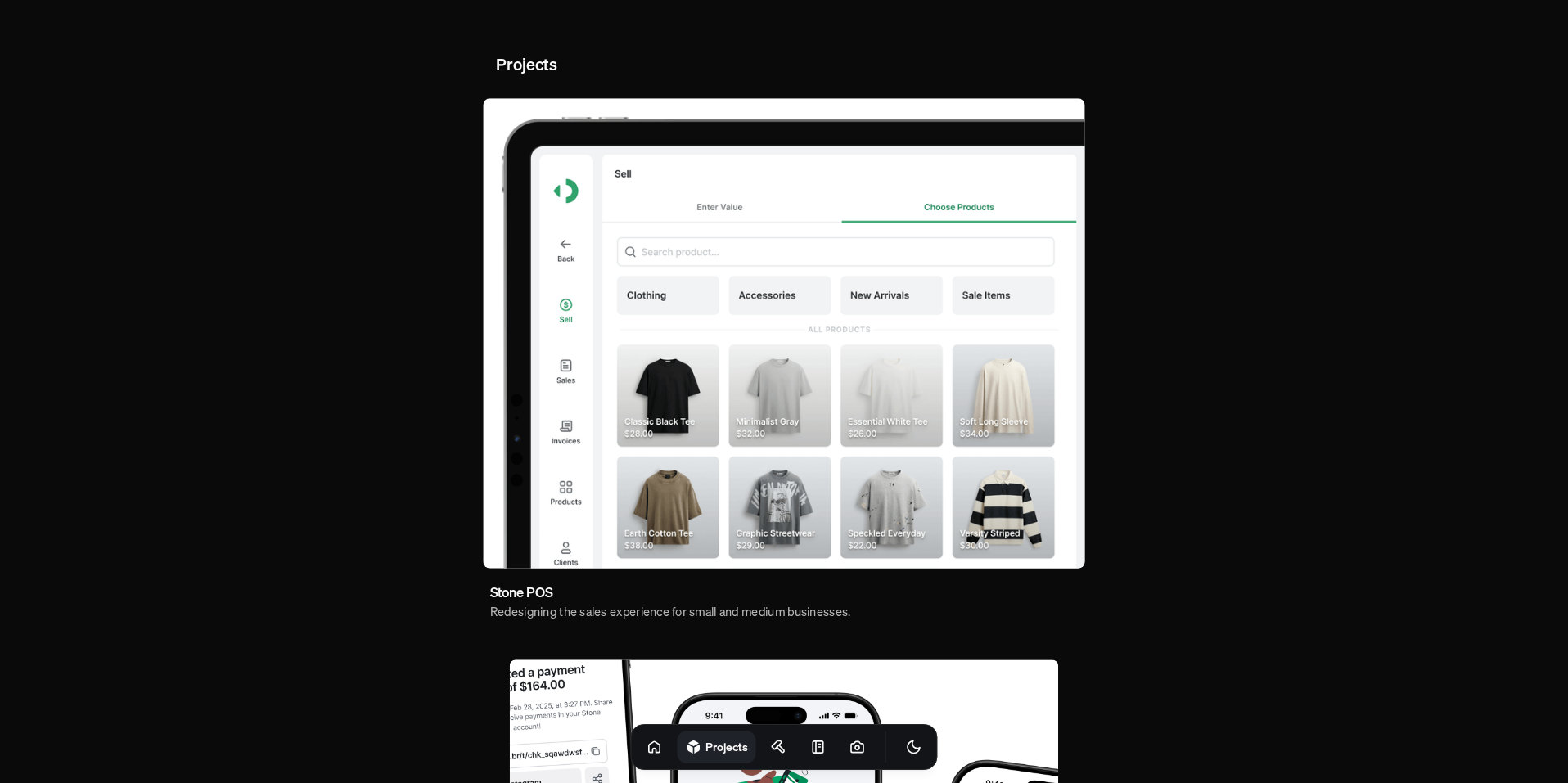
click at [823, 395] on img at bounding box center [784, 333] width 602 height 471
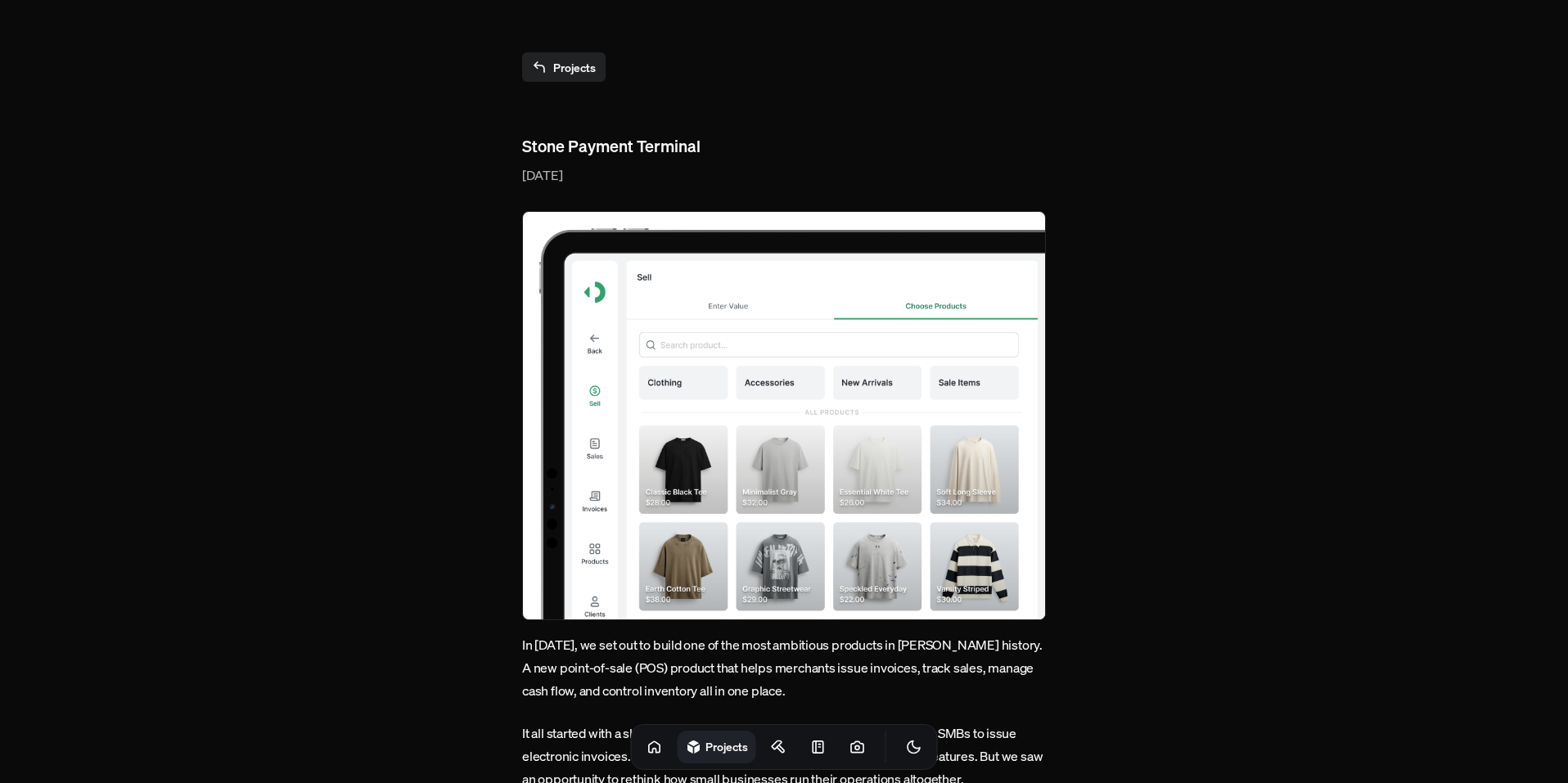
click at [543, 55] on link "Projects" at bounding box center [564, 67] width 83 height 29
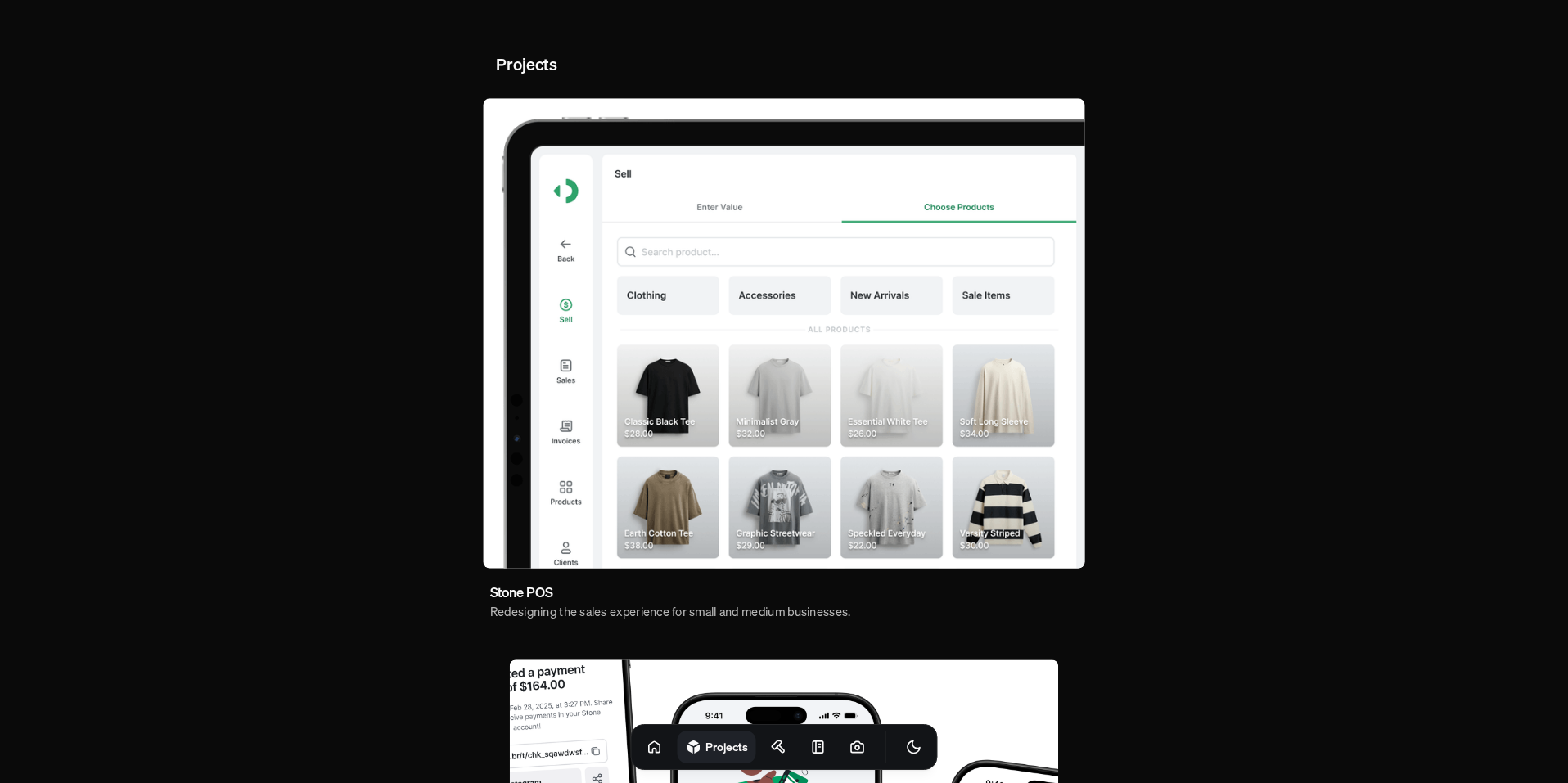
click at [1006, 265] on img at bounding box center [784, 333] width 602 height 471
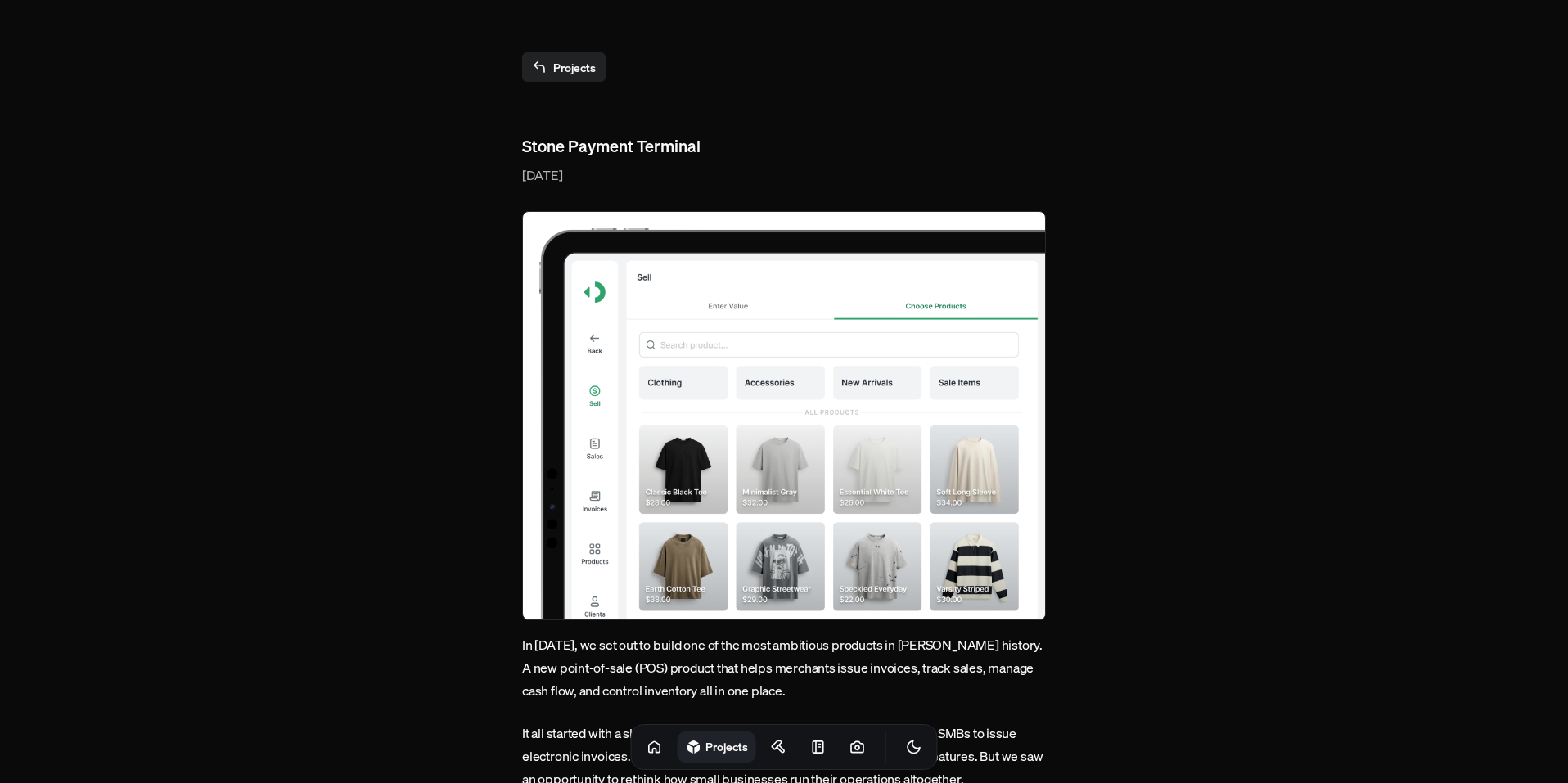
click at [578, 62] on link "Projects" at bounding box center [564, 67] width 83 height 29
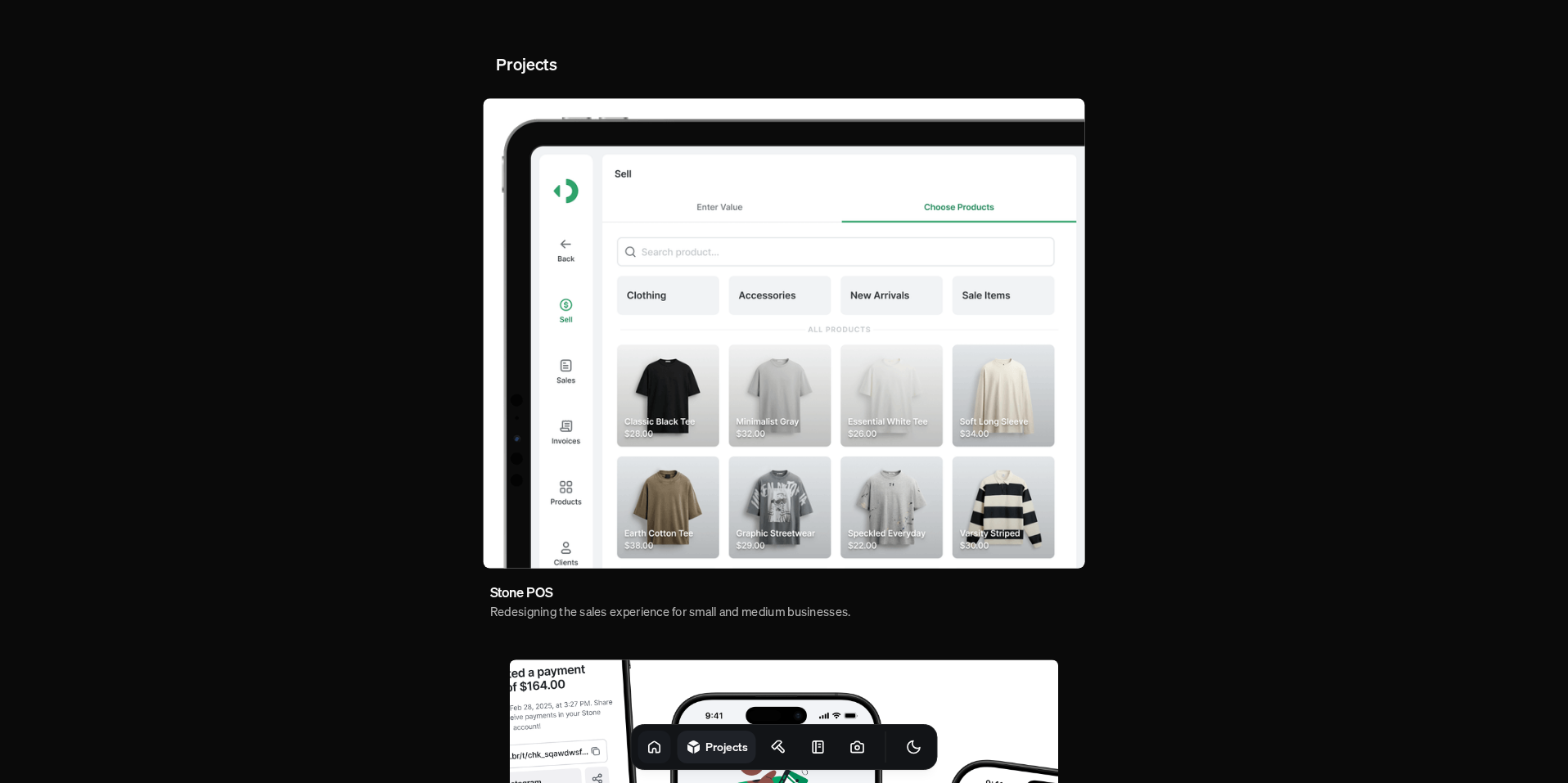
click at [646, 743] on link at bounding box center [655, 747] width 33 height 33
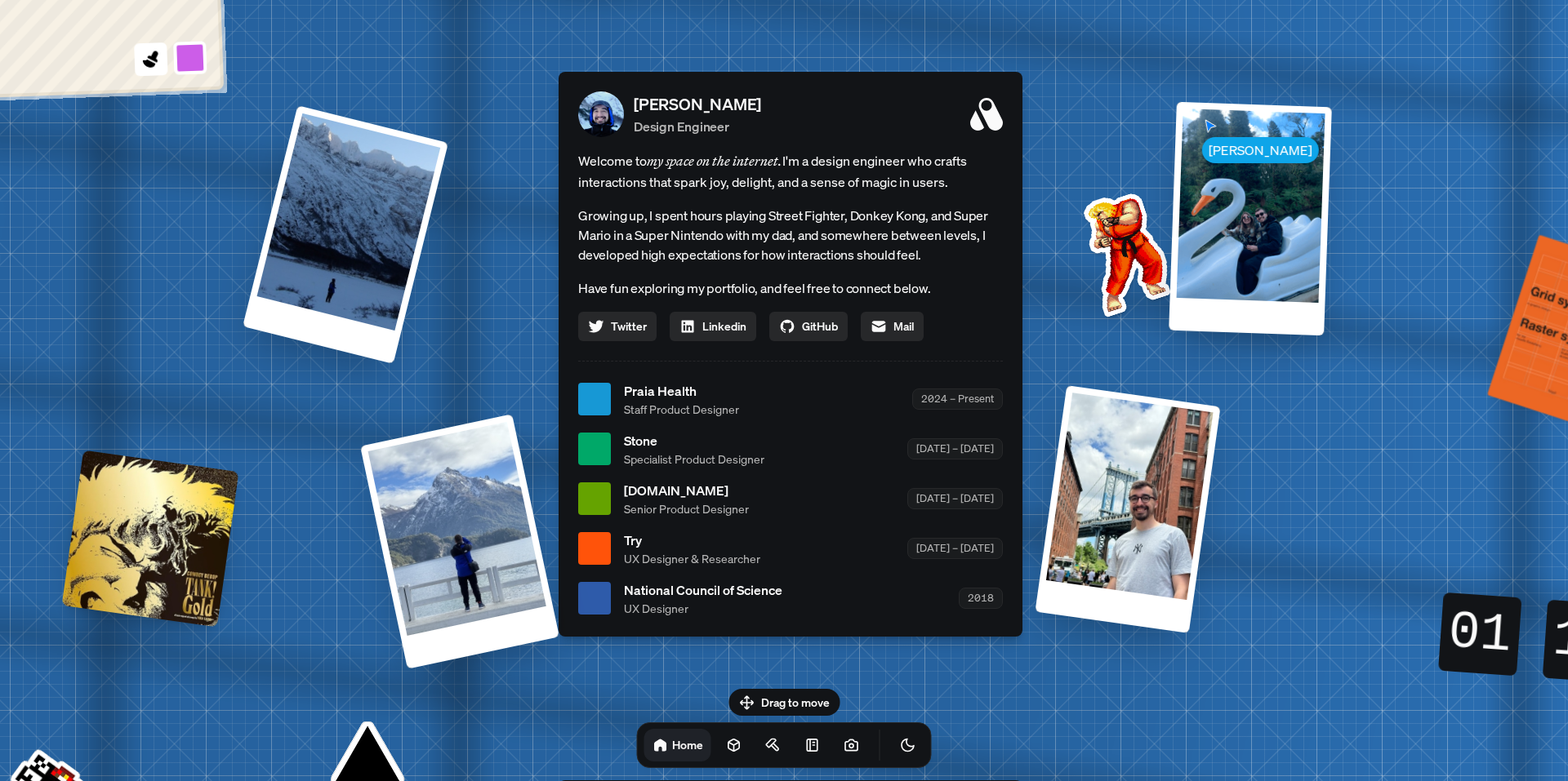
drag, startPoint x: 648, startPoint y: 211, endPoint x: 836, endPoint y: 287, distance: 202.8
click at [829, 264] on p "Growing up, I spent hours playing Street Fighter, Donkey Kong, and Super Mario …" at bounding box center [790, 235] width 425 height 59
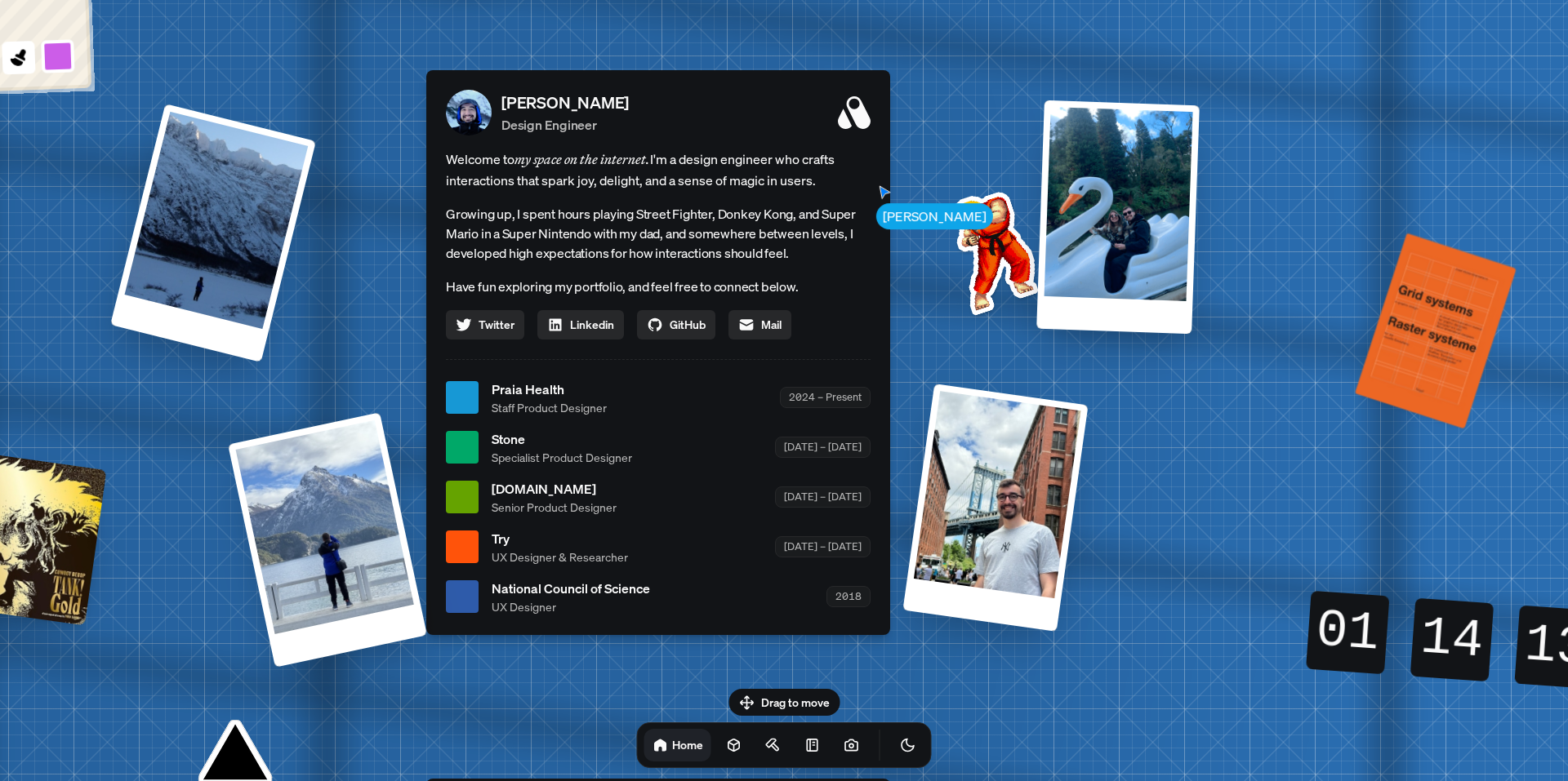
drag, startPoint x: 837, startPoint y: 277, endPoint x: 517, endPoint y: 187, distance: 332.4
click at [517, 187] on div "Welcome to my space on the internet. I'm a design engineer who crafts interacti…" at bounding box center [658, 244] width 425 height 191
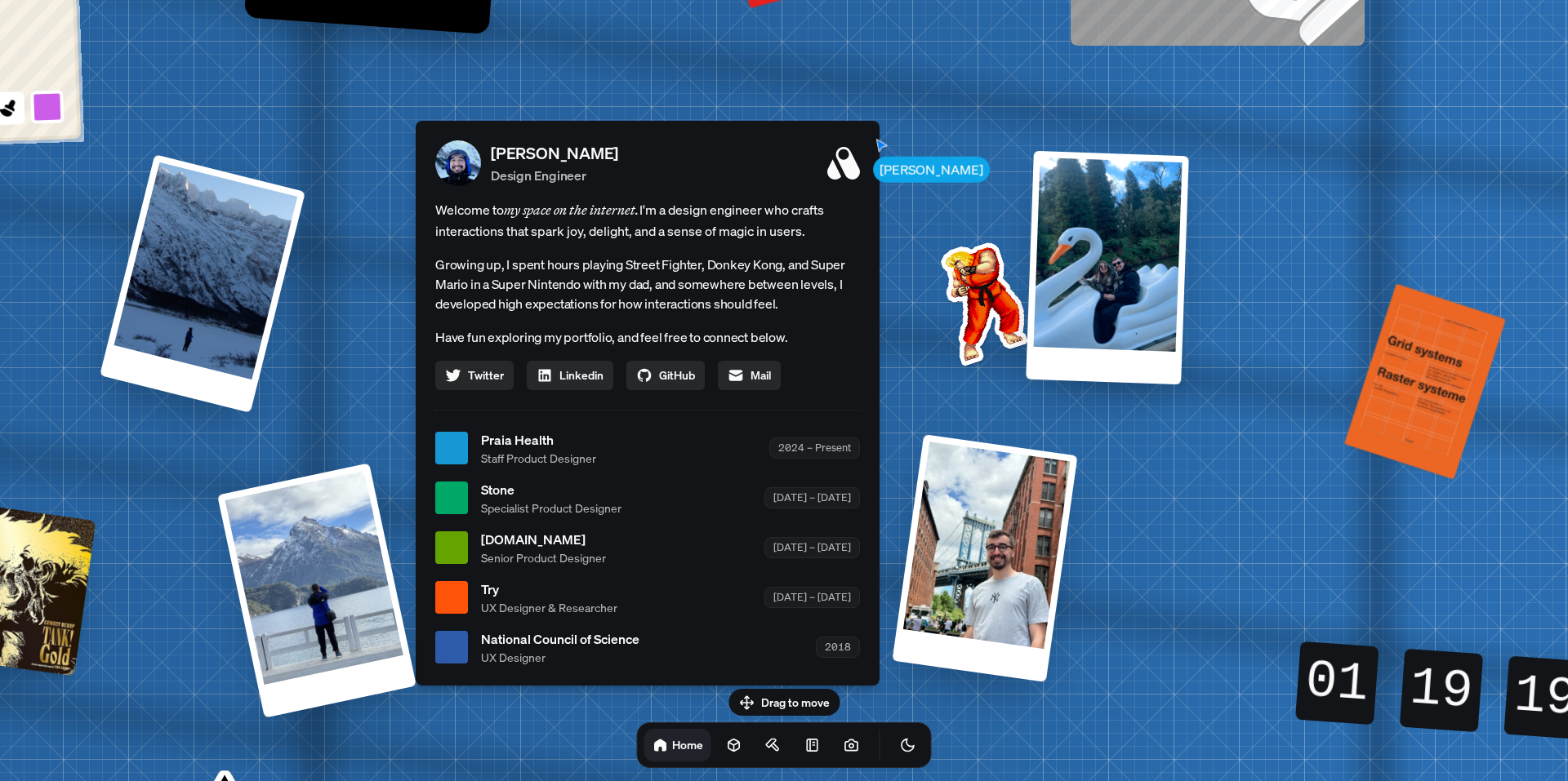
drag, startPoint x: 843, startPoint y: 169, endPoint x: 818, endPoint y: 165, distance: 25.3
drag, startPoint x: 951, startPoint y: 218, endPoint x: 1027, endPoint y: 289, distance: 104.0
click at [969, 227] on div "Andre Andre Souza Design Engineer Welcome to my space on the internet. I'm a de…" at bounding box center [650, 449] width 2443 height 2139
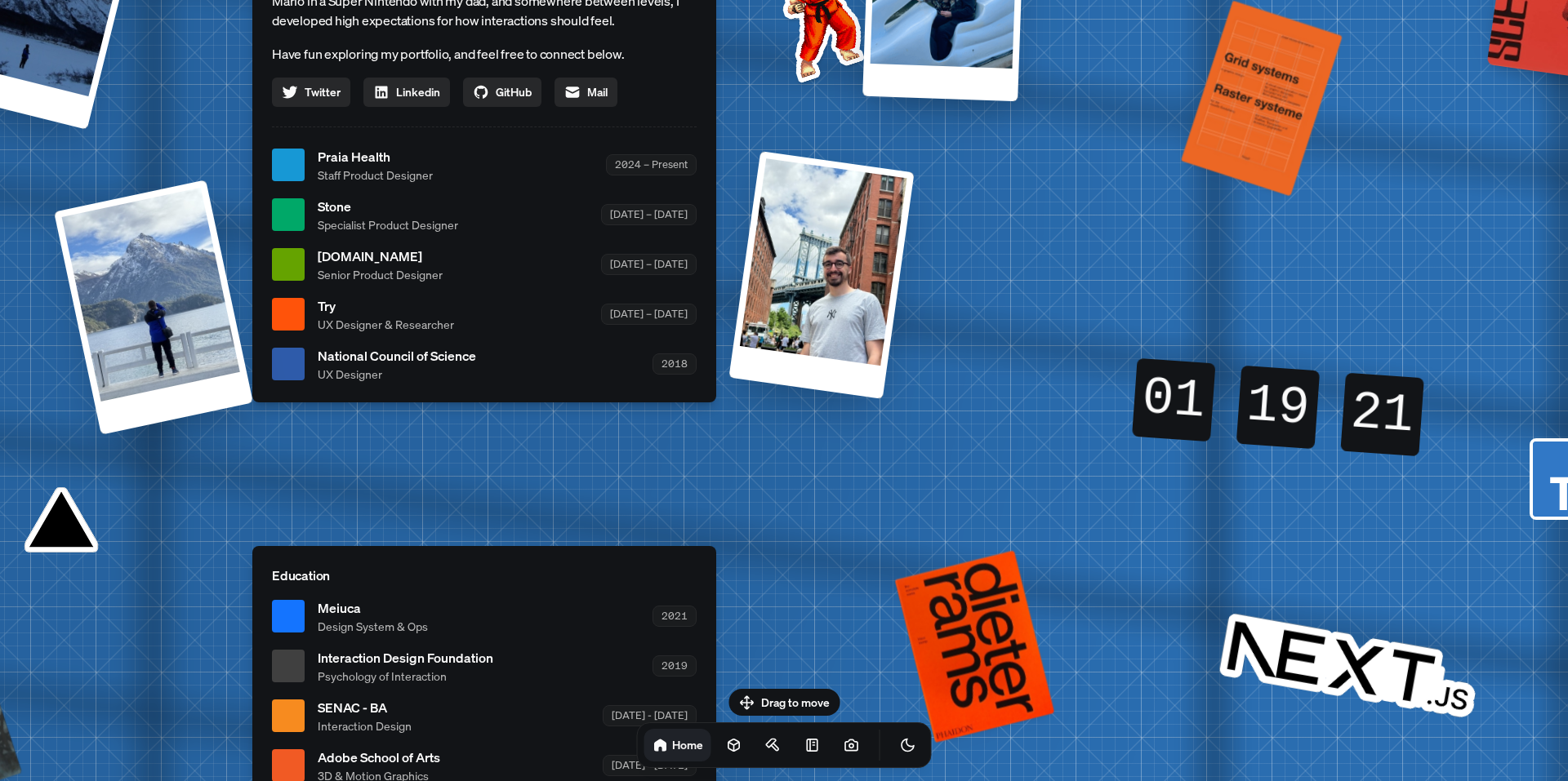
drag, startPoint x: 1029, startPoint y: 291, endPoint x: 855, endPoint y: 3, distance: 336.5
click at [855, 3] on img at bounding box center [817, 17] width 165 height 165
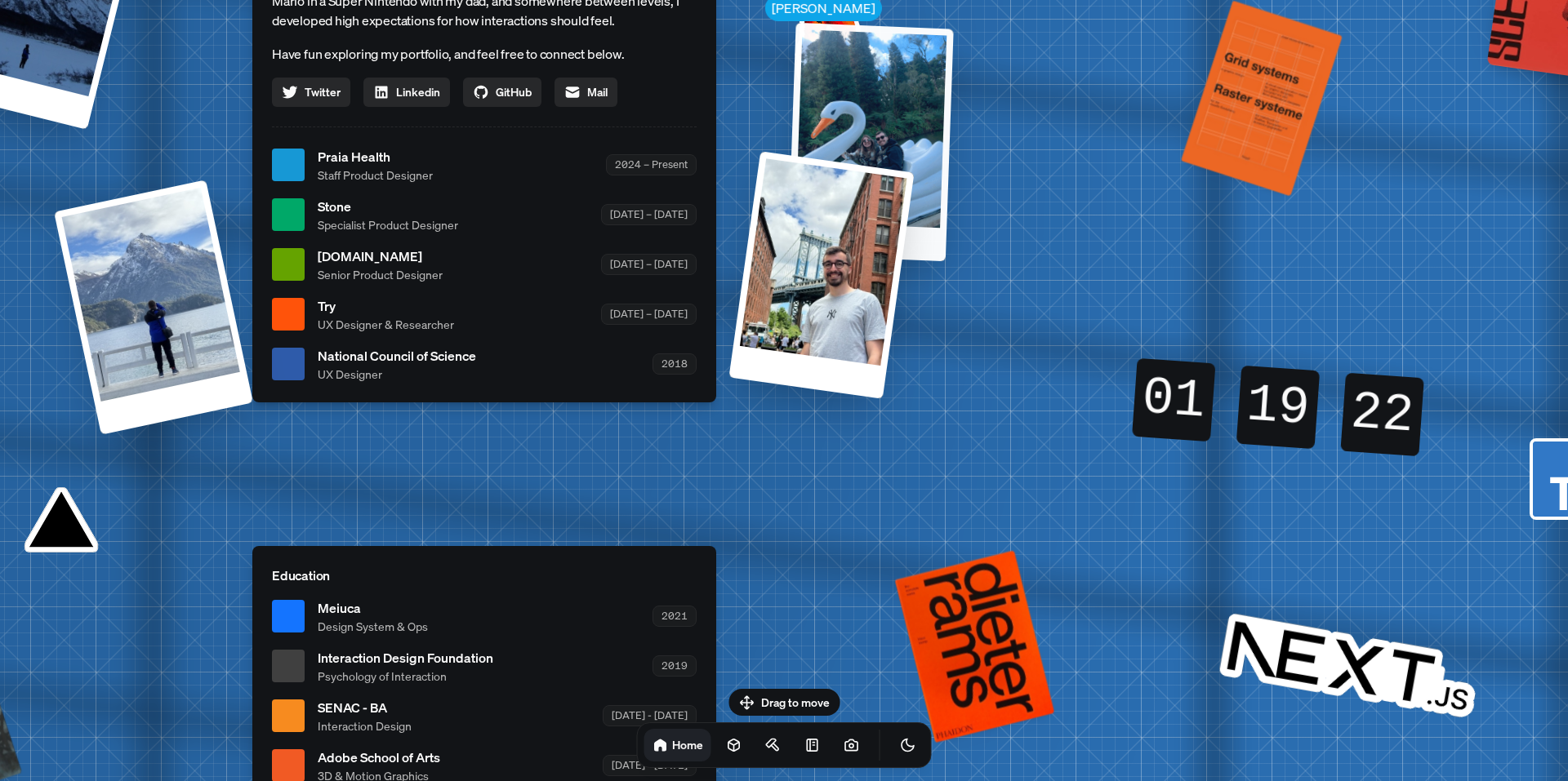
drag, startPoint x: 880, startPoint y: 42, endPoint x: 823, endPoint y: 138, distance: 111.6
click at [823, 138] on div at bounding box center [870, 141] width 166 height 238
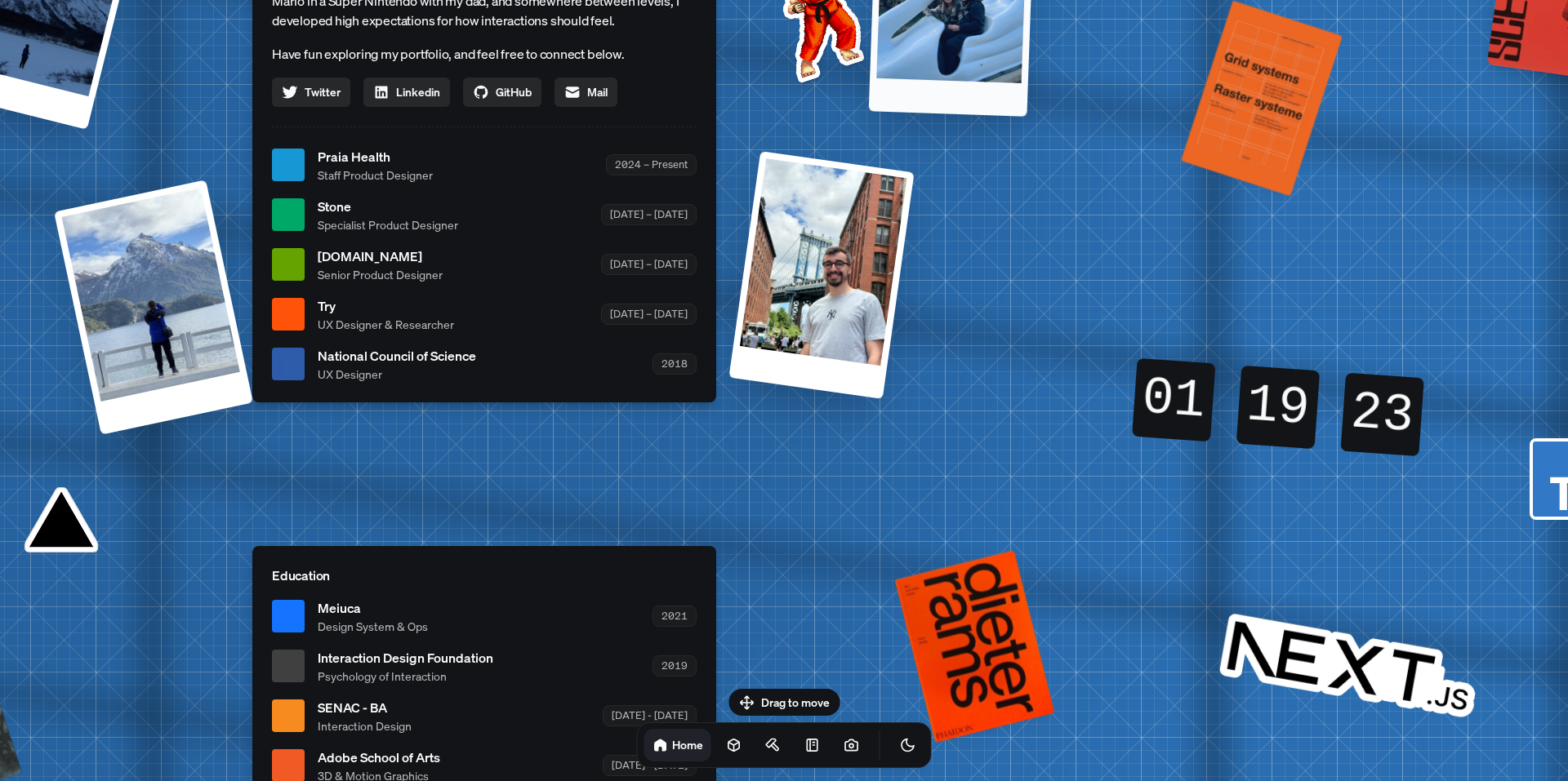
drag, startPoint x: 904, startPoint y: 58, endPoint x: 1209, endPoint y: 324, distance: 404.7
click at [1228, 325] on div "Andre Andre Souza Design Engineer Welcome to my space on the internet. I'm a de…" at bounding box center [488, 165] width 2443 height 2139
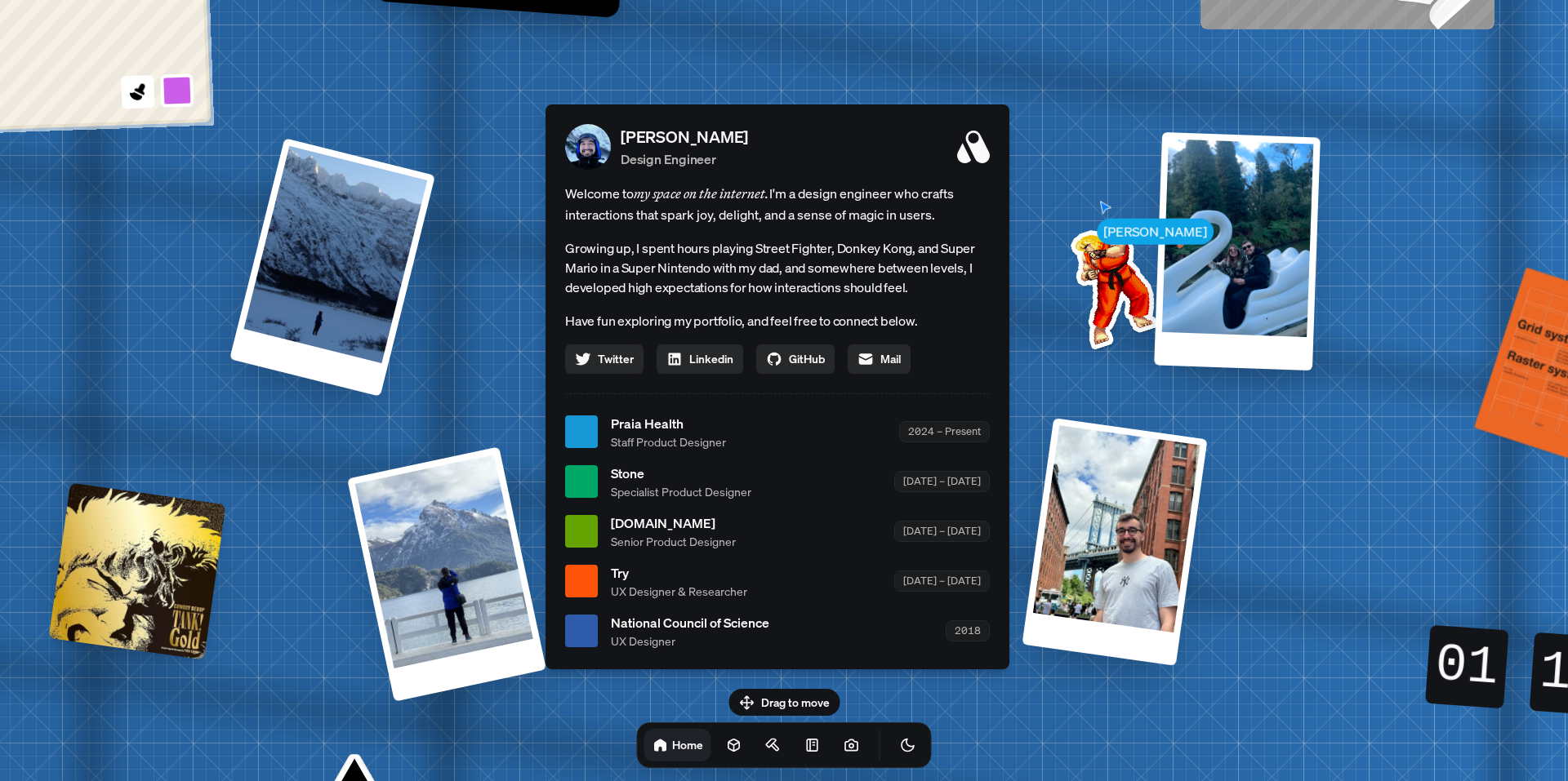
drag, startPoint x: 1042, startPoint y: 288, endPoint x: 1345, endPoint y: 436, distance: 337.2
click at [1345, 436] on div "Andre Andre Souza Design Engineer Welcome to my space on the internet. I'm a de…" at bounding box center [780, 433] width 2443 height 2139
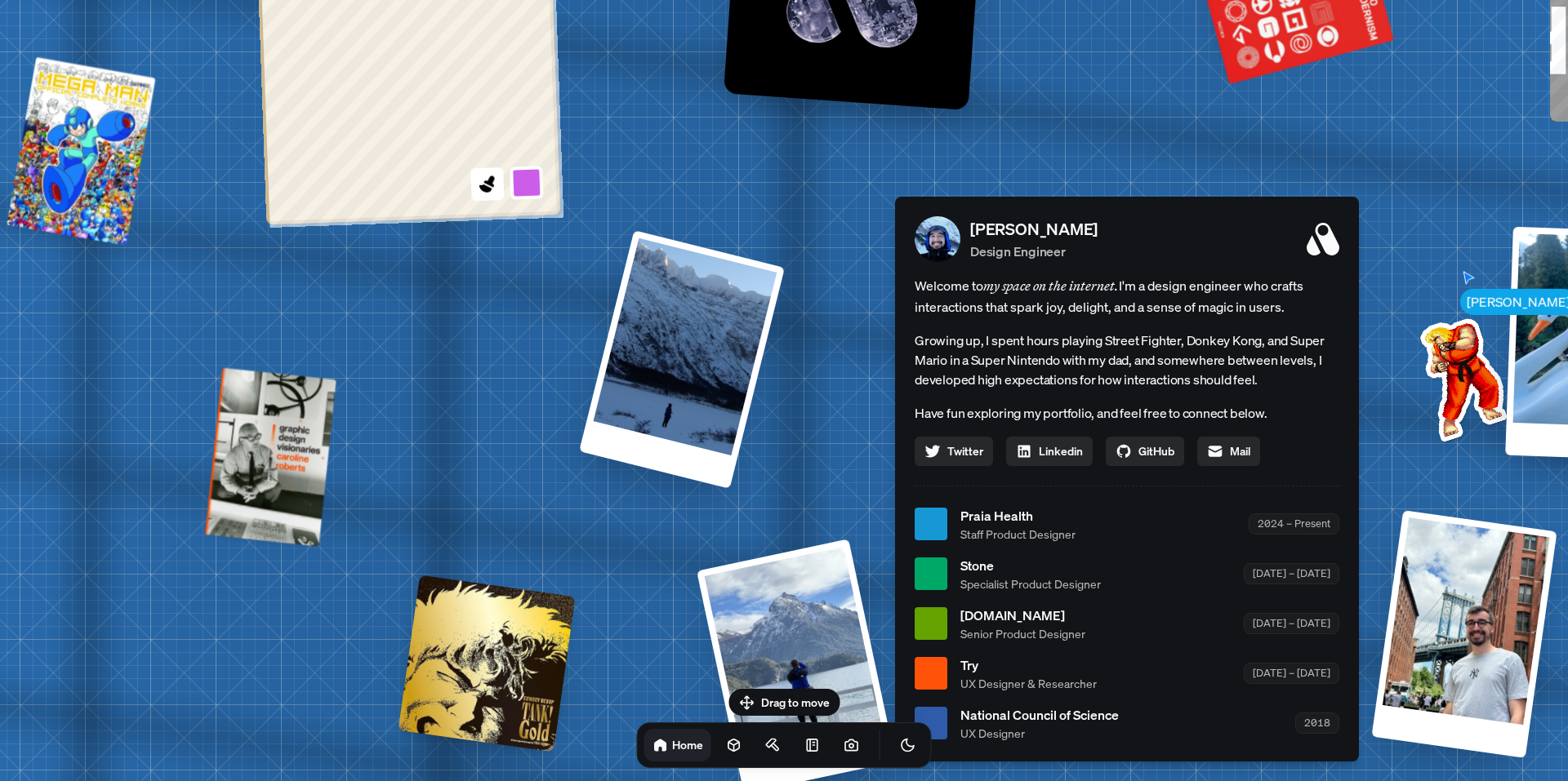
drag, startPoint x: 533, startPoint y: 191, endPoint x: 880, endPoint y: 283, distance: 359.0
click at [880, 283] on div "Andre Andre Souza Design Engineer Welcome to my space on the internet. I'm a de…" at bounding box center [1131, 525] width 2443 height 2139
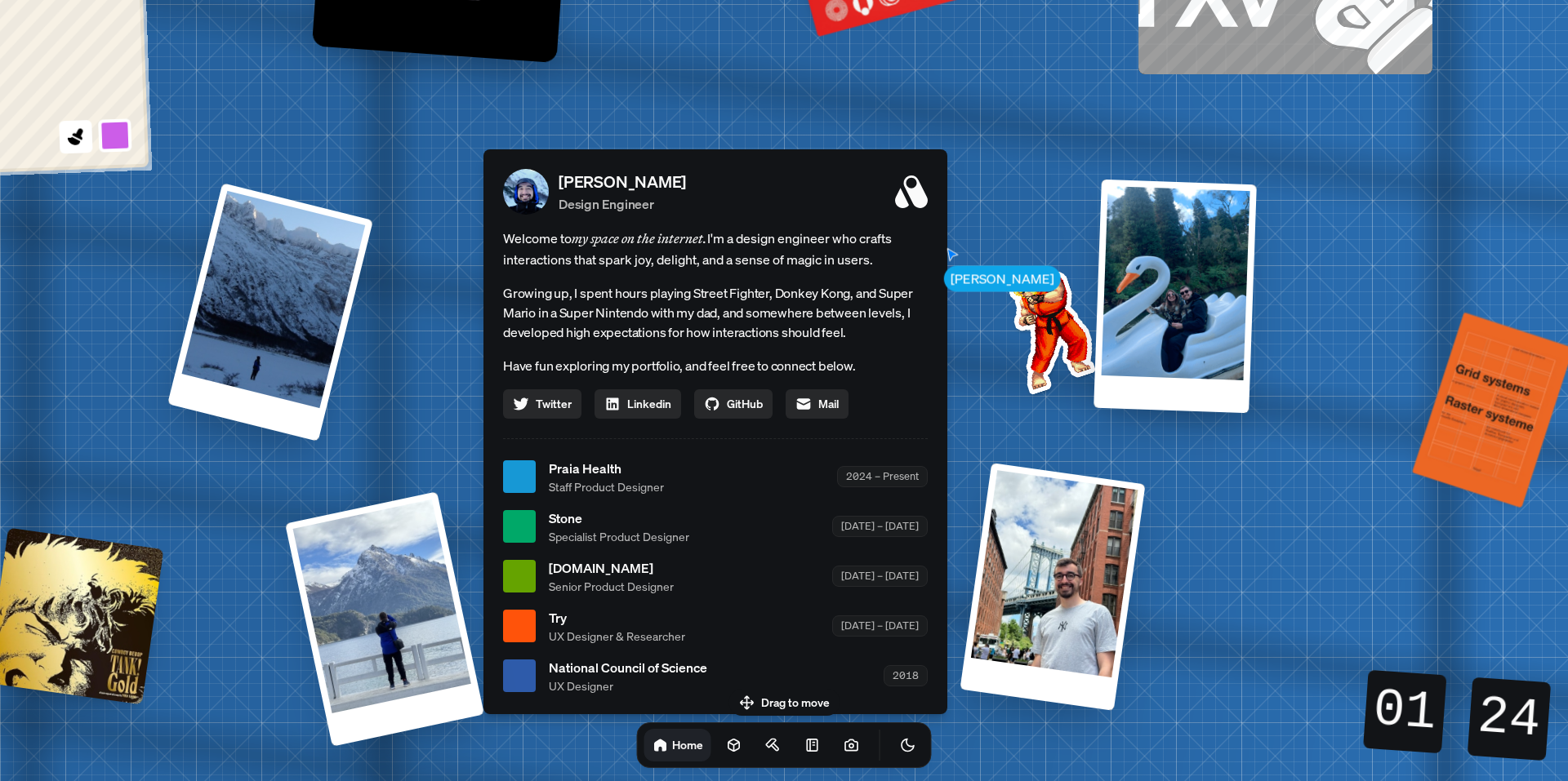
drag, startPoint x: 1031, startPoint y: 324, endPoint x: 504, endPoint y: 232, distance: 535.0
click at [504, 232] on span "Welcome to my space on the internet. I'm a design engineer who crafts interacti…" at bounding box center [715, 249] width 425 height 43
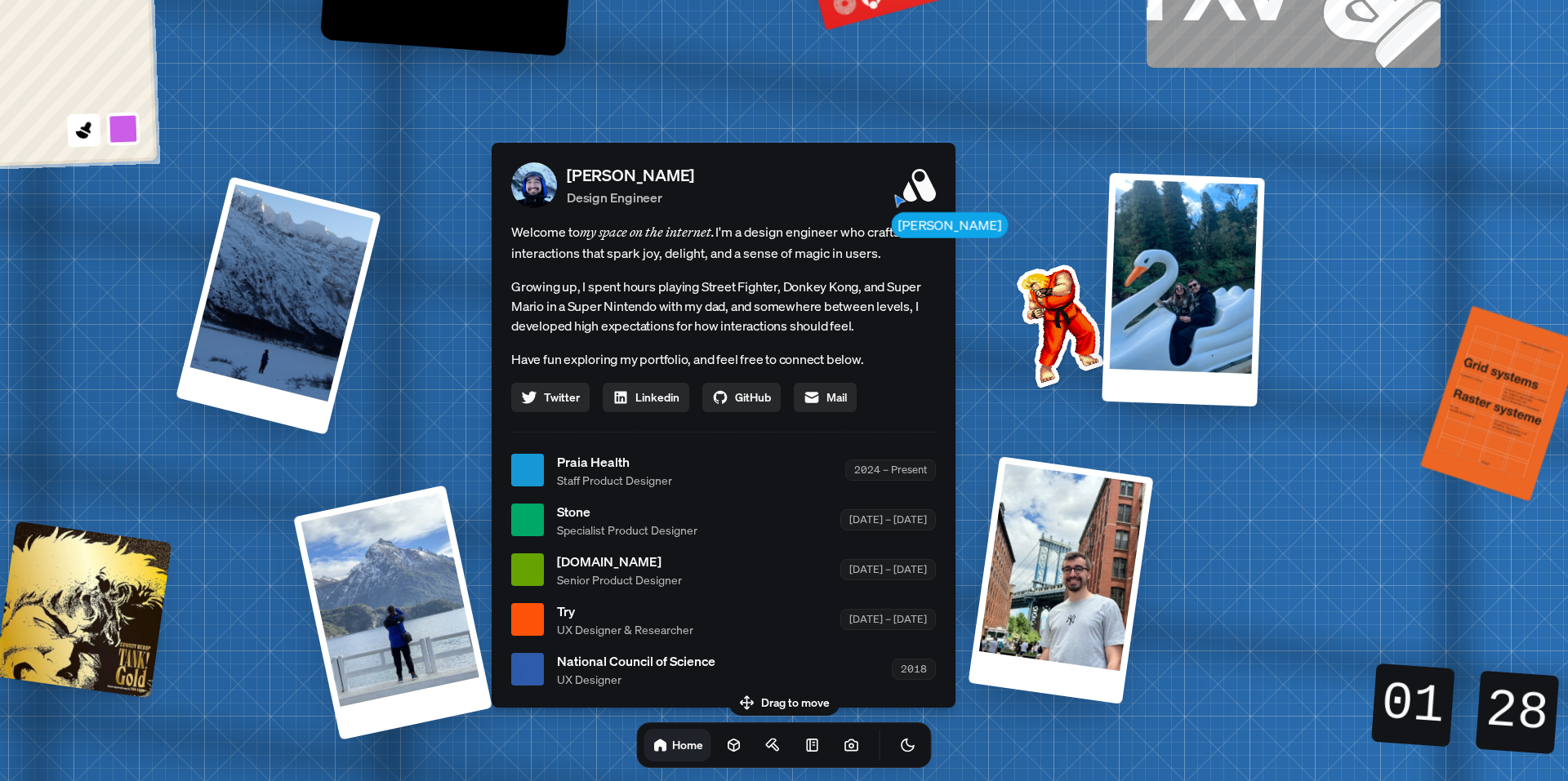
click at [840, 287] on p "Growing up, I spent hours playing Street Fighter, Donkey Kong, and Super Mario …" at bounding box center [723, 306] width 425 height 59
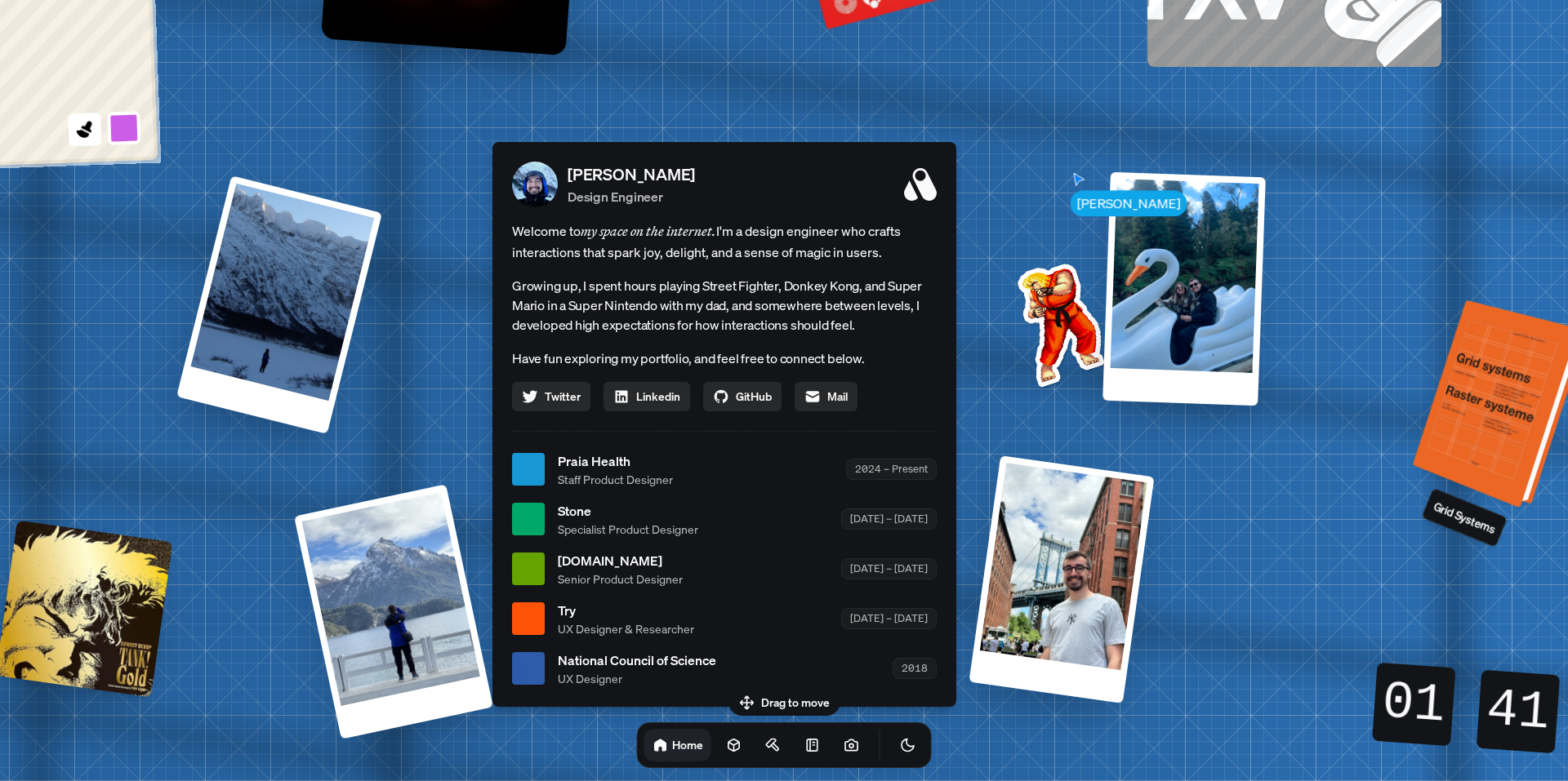
click at [1547, 401] on div at bounding box center [1501, 406] width 160 height 200
